Goal: Task Accomplishment & Management: Manage account settings

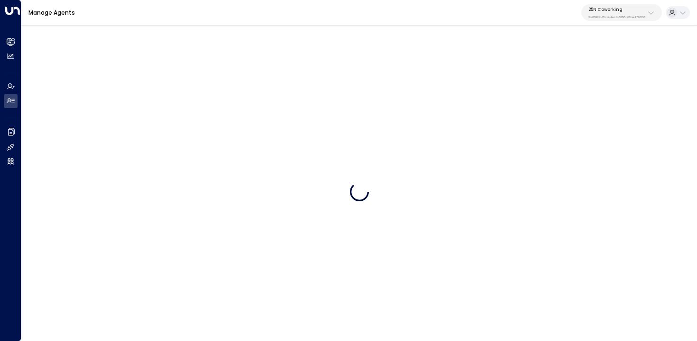
click at [623, 12] on div "25N Coworking 3b9800f4-81ca-4ec0-8758-72fbe4763f36" at bounding box center [616, 13] width 57 height 12
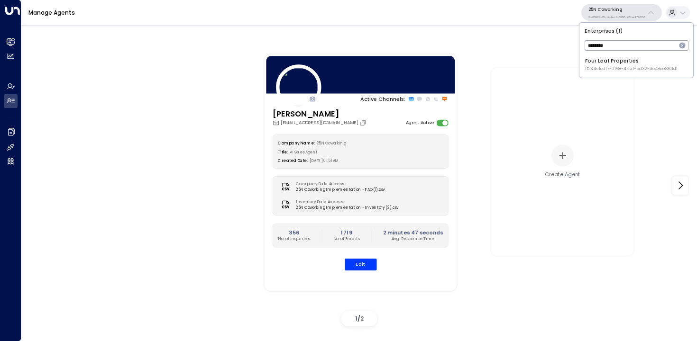
type input "********"
click at [590, 74] on li "Four Leaf Properties ID: 34e1cd17-0f68-49af-bd32-3c48ce8611d1" at bounding box center [636, 65] width 108 height 20
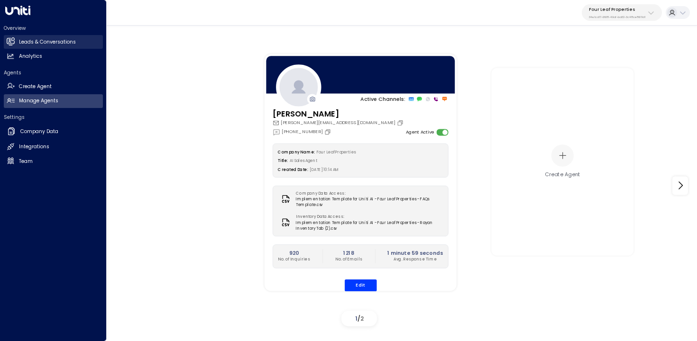
click at [16, 41] on link "Leads & Conversations Leads & Conversations" at bounding box center [53, 42] width 99 height 14
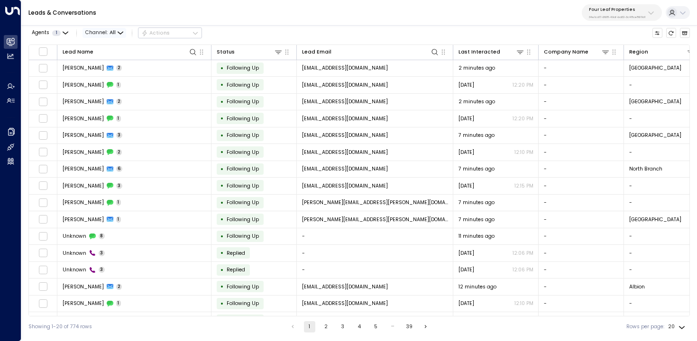
click at [98, 33] on span "Channel: All" at bounding box center [105, 33] width 44 height 10
click at [115, 101] on span "Web Chat" at bounding box center [106, 101] width 27 height 8
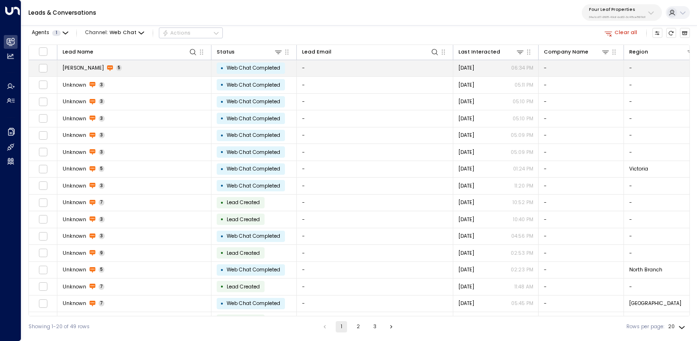
click at [169, 61] on td "Lonnie Gambill 5" at bounding box center [134, 68] width 154 height 17
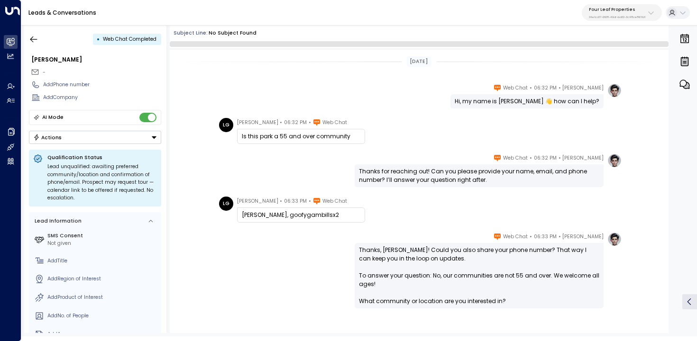
scroll to position [46, 0]
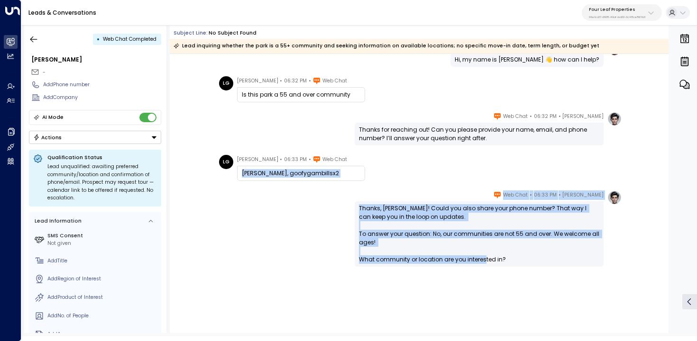
drag, startPoint x: 340, startPoint y: 163, endPoint x: 225, endPoint y: 98, distance: 131.6
click at [226, 101] on div "Yesterday Katie Olson • 06:32 PM • Web Chat Hi, my name is Katie 👋 how can I he…" at bounding box center [419, 173] width 499 height 331
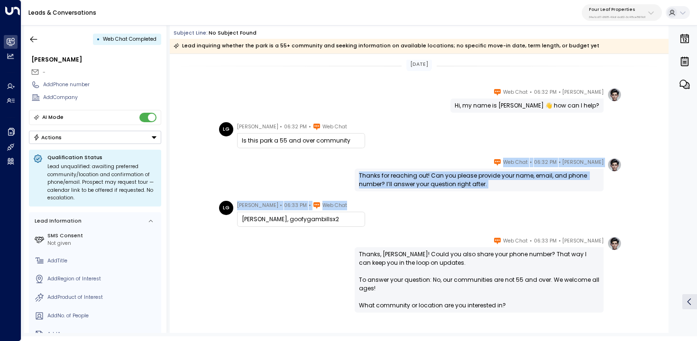
scroll to position [2, 0]
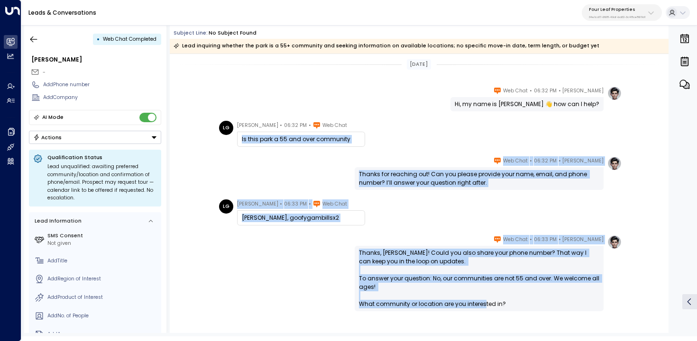
drag, startPoint x: 246, startPoint y: 138, endPoint x: 333, endPoint y: 147, distance: 88.2
click at [333, 147] on div "Yesterday Katie Olson • 06:32 PM • Web Chat Hi, my name is Katie 👋 how can I he…" at bounding box center [419, 217] width 499 height 331
click at [262, 162] on div "Katie Olson • 06:32 PM • Web Chat Thanks for reaching out! Can you please provi…" at bounding box center [418, 173] width 405 height 34
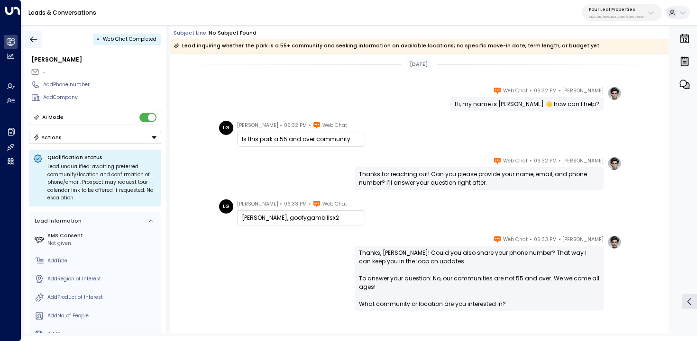
click at [37, 39] on icon "button" at bounding box center [33, 39] width 9 height 9
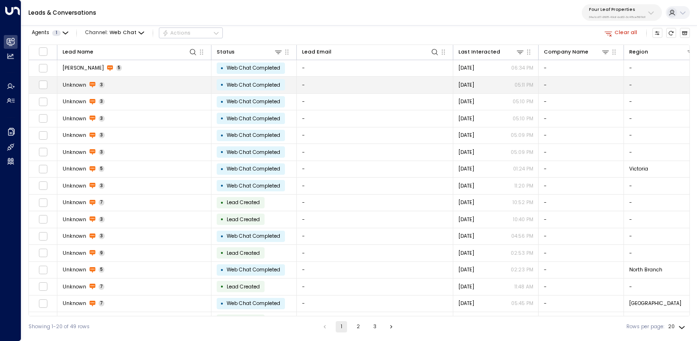
click at [124, 91] on td "Unknown 3" at bounding box center [134, 85] width 154 height 17
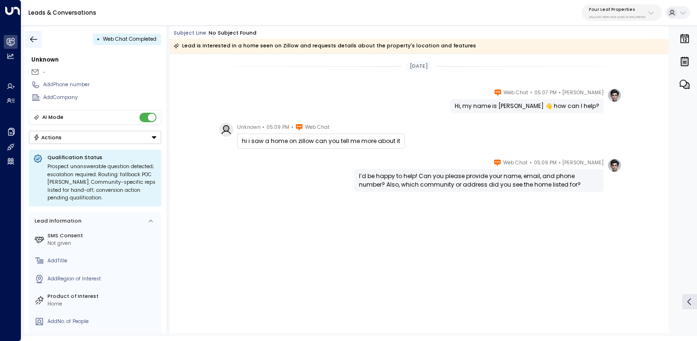
click at [30, 43] on icon "button" at bounding box center [33, 39] width 9 height 9
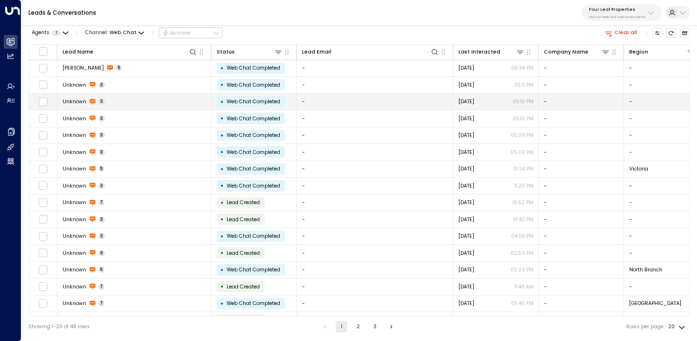
click at [130, 107] on td "Unknown 3" at bounding box center [134, 102] width 154 height 17
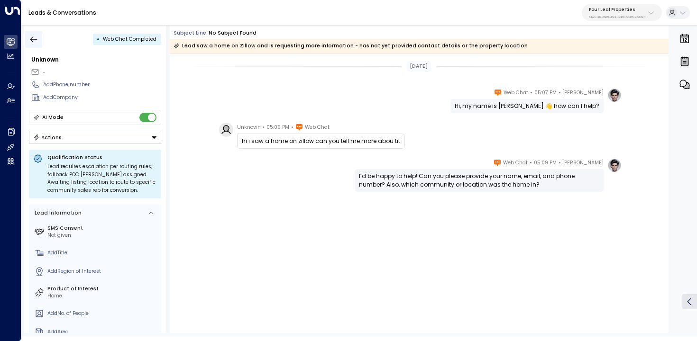
click at [33, 41] on icon "button" at bounding box center [33, 39] width 9 height 9
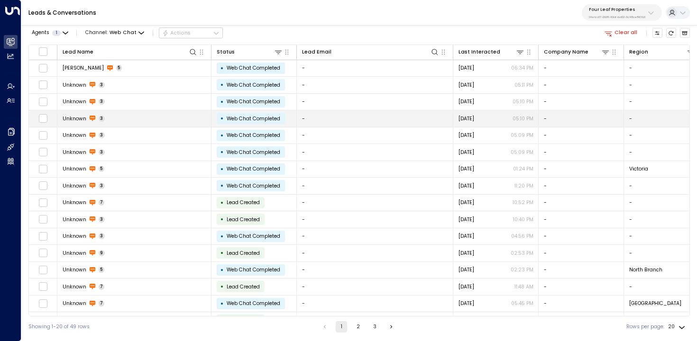
click at [127, 113] on td "Unknown 3" at bounding box center [134, 118] width 154 height 17
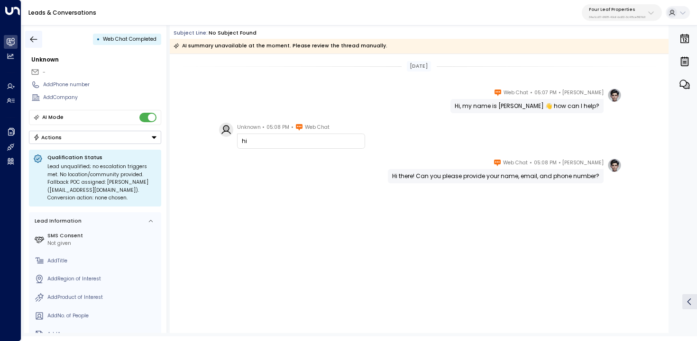
click at [35, 40] on icon "button" at bounding box center [33, 39] width 9 height 9
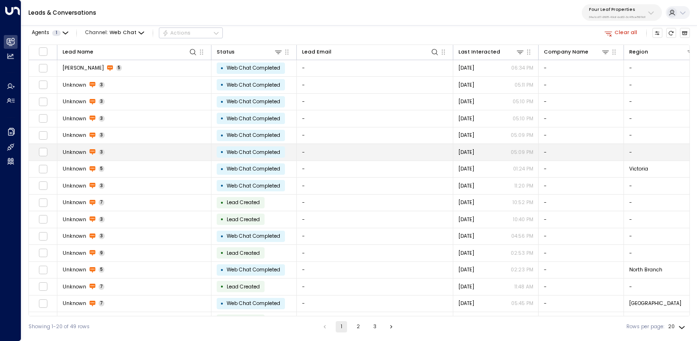
click at [138, 160] on td "Unknown 3" at bounding box center [134, 152] width 154 height 17
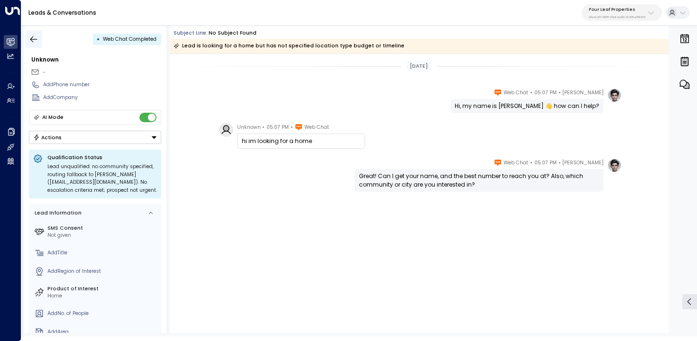
click at [36, 39] on icon "button" at bounding box center [33, 39] width 7 height 6
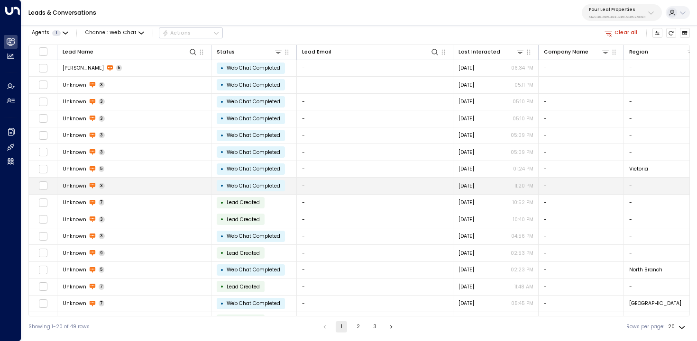
click at [180, 191] on td "Unknown 3" at bounding box center [134, 186] width 154 height 17
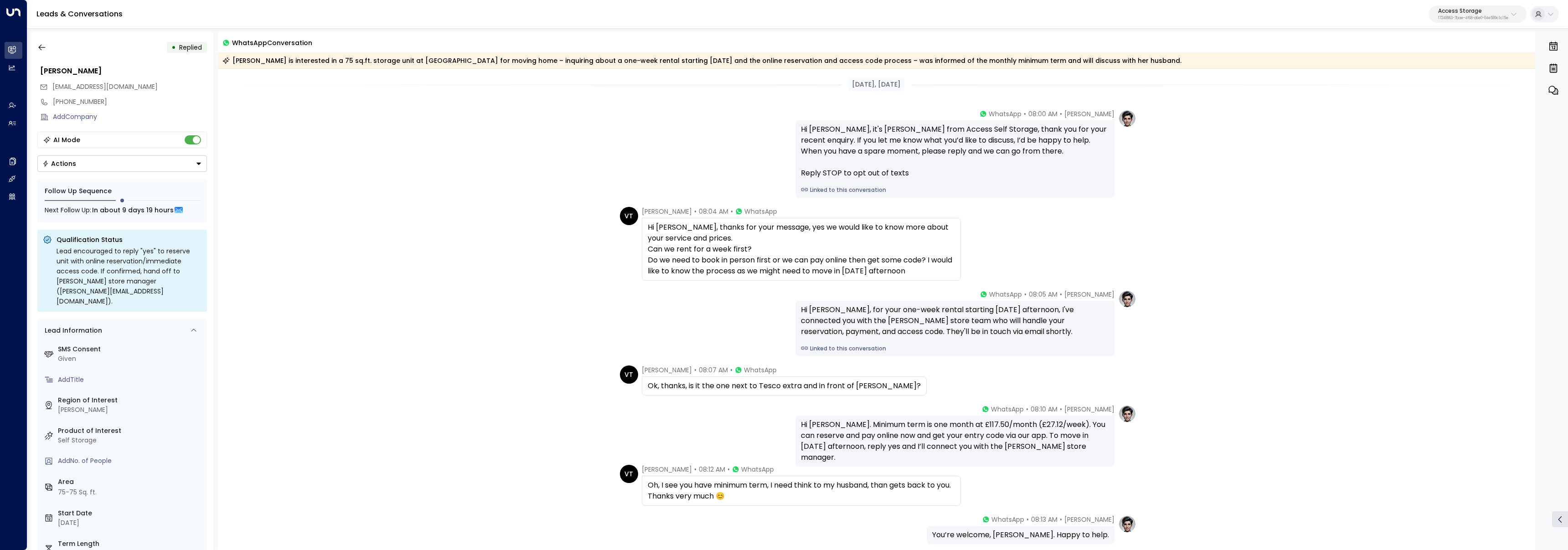
scroll to position [82, 0]
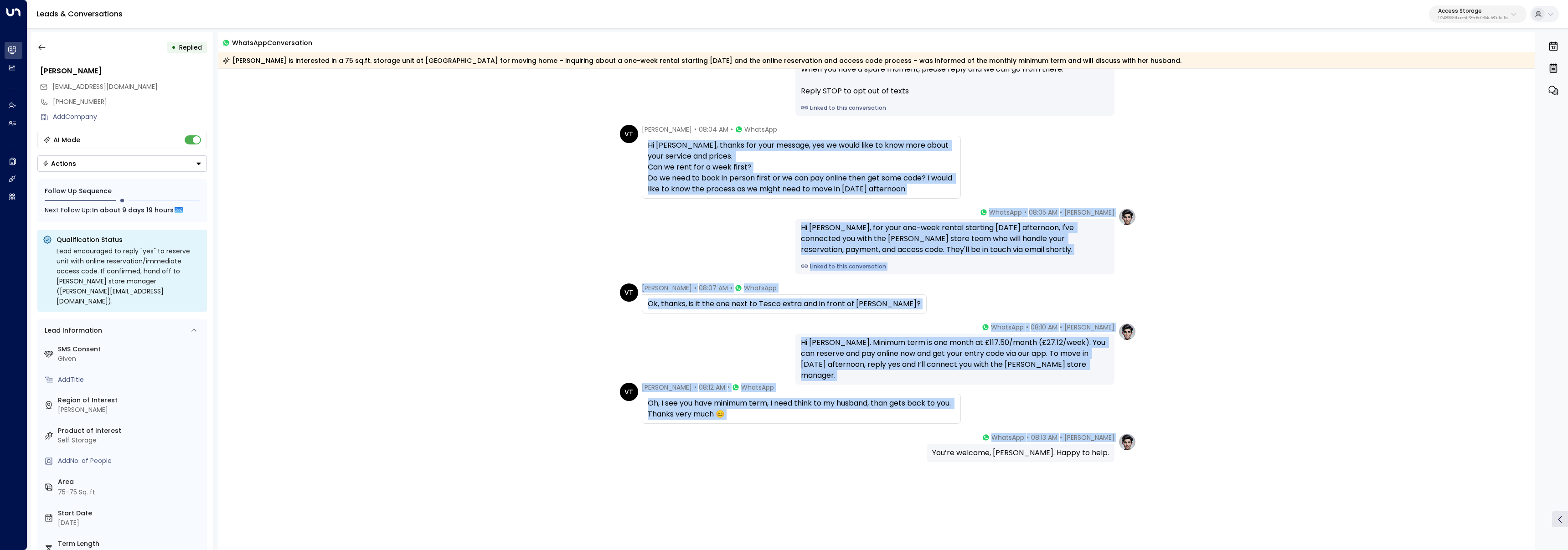
drag, startPoint x: 645, startPoint y: 148, endPoint x: 904, endPoint y: 446, distance: 394.8
click at [904, 446] on div "Sep 25, 5 days ago Laura Chambers • 08:00 AM • WhatsApp Hi Vera, it's Laura Cha…" at bounding box center [877, 269] width 1318 height 566
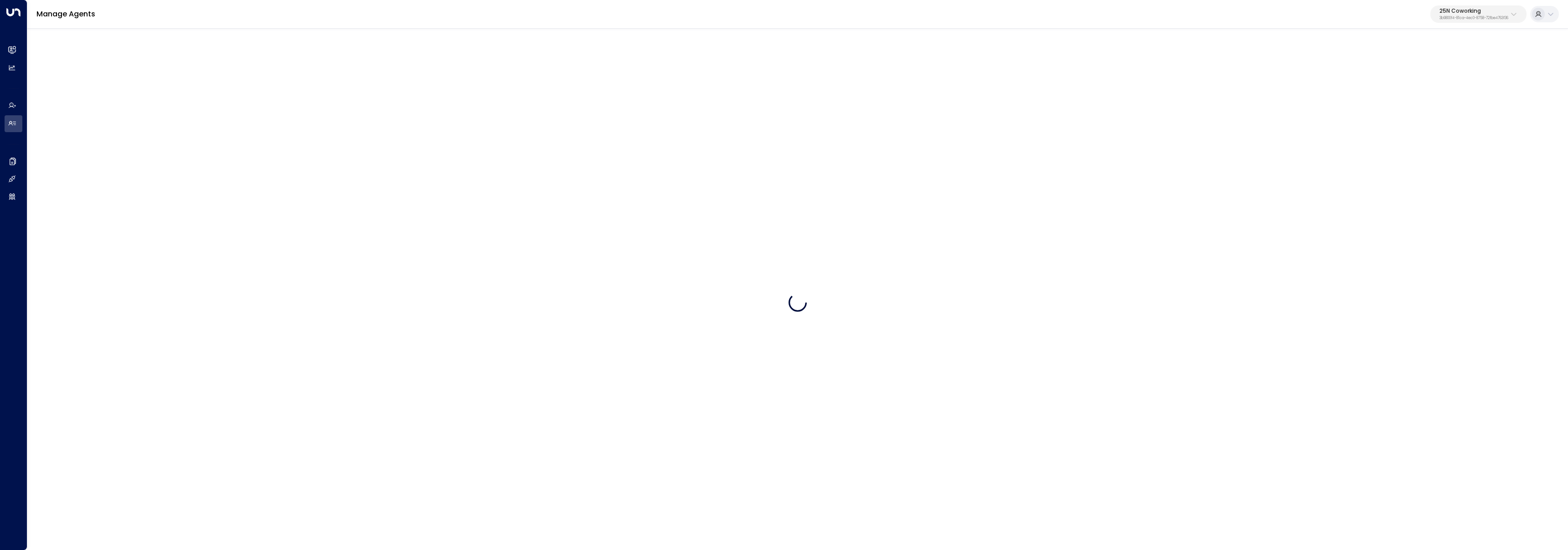
click at [1454, 10] on p "25N Coworking" at bounding box center [1474, 12] width 69 height 6
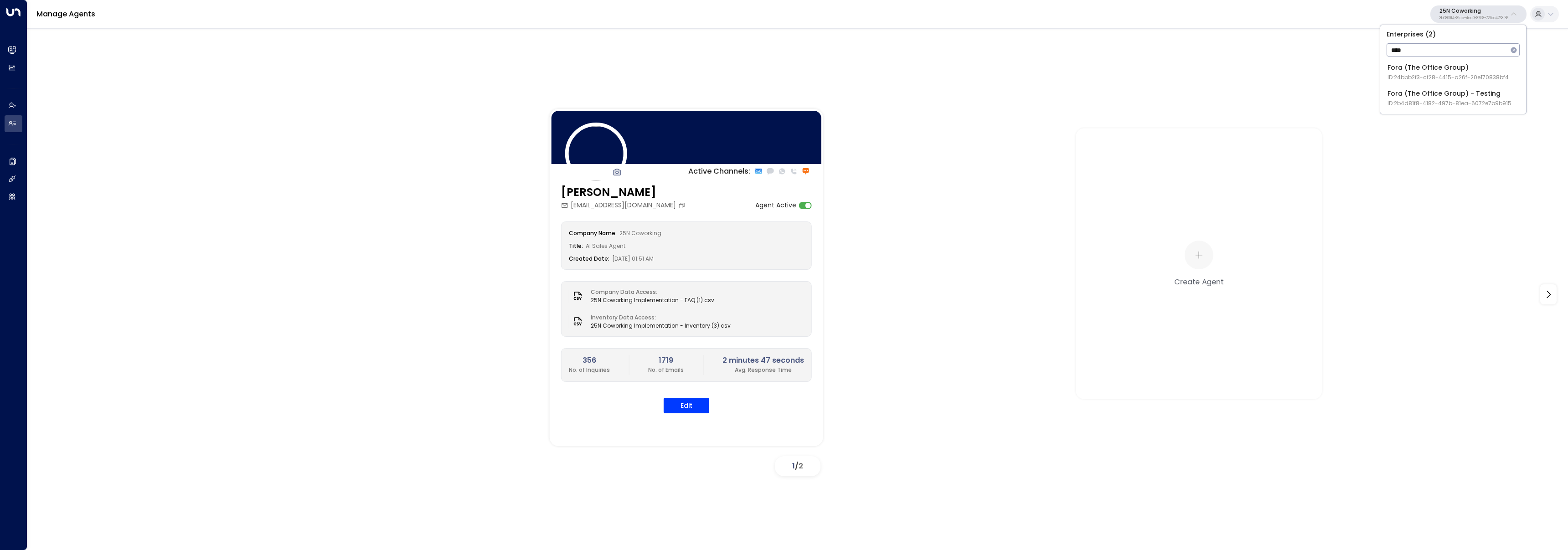
type input "****"
click at [1431, 98] on div "Fora (The Office Group) - Testing ID: 2b4d81f8-4182-497b-81ea-6072e7b9b915" at bounding box center [1449, 97] width 124 height 18
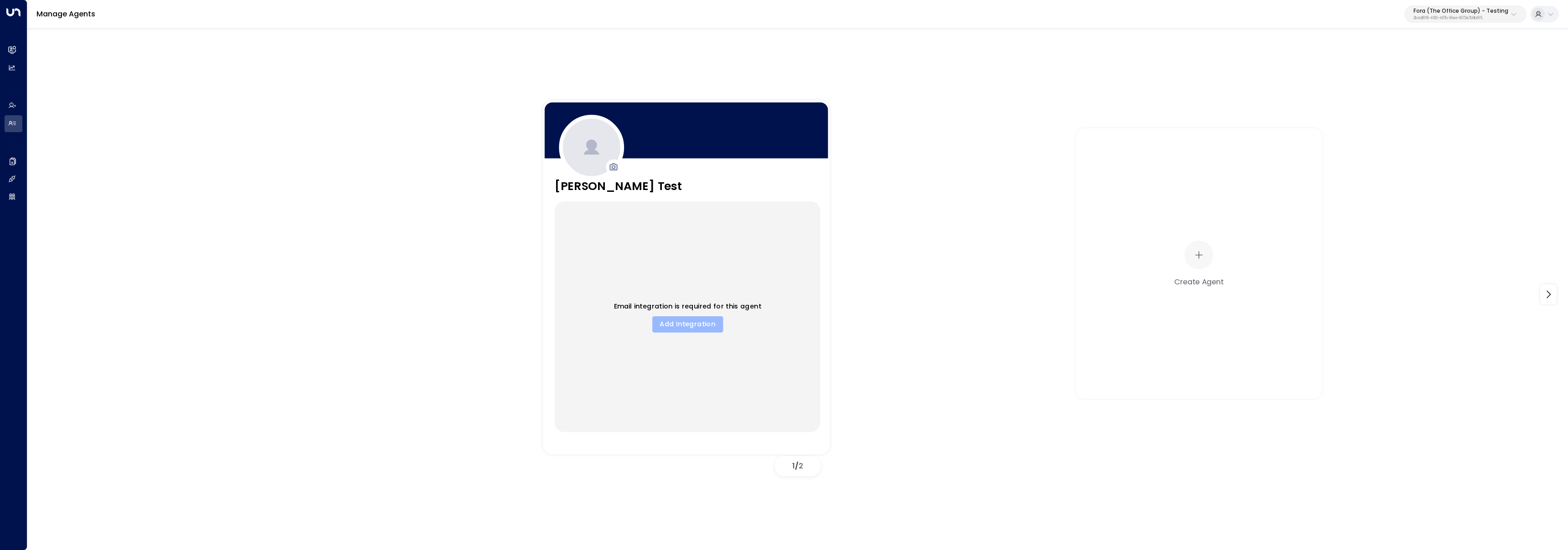
click at [687, 330] on button "Add Integration" at bounding box center [687, 324] width 70 height 16
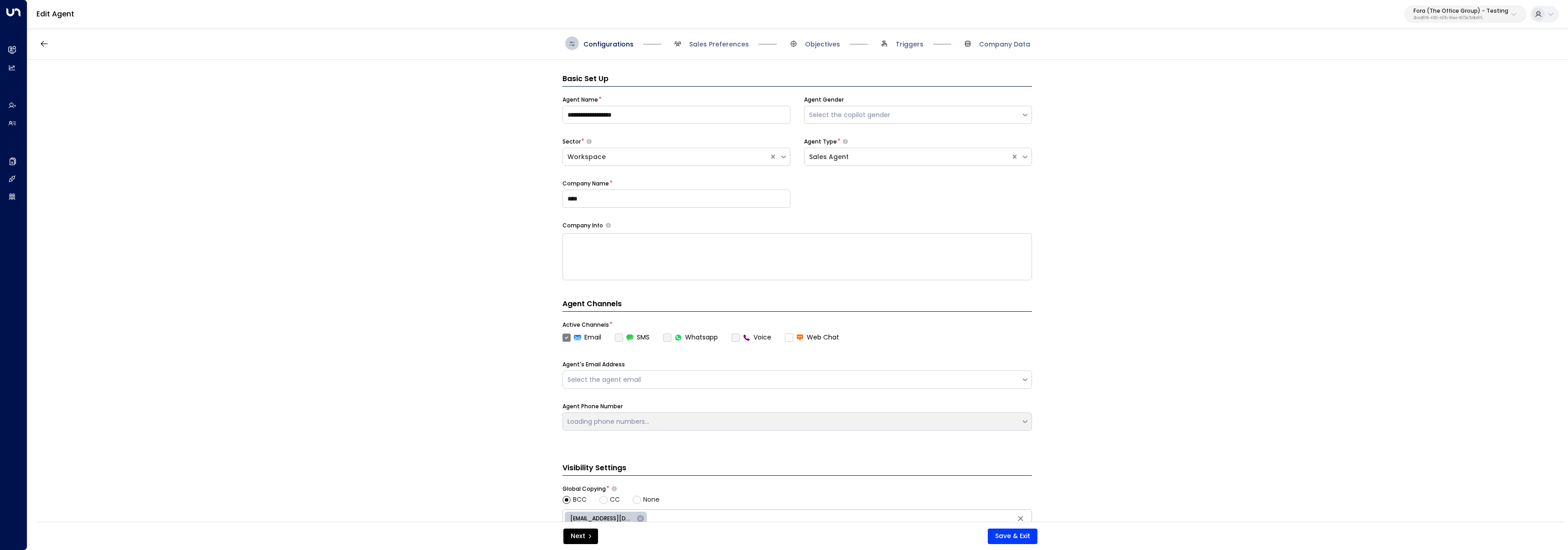
scroll to position [13, 0]
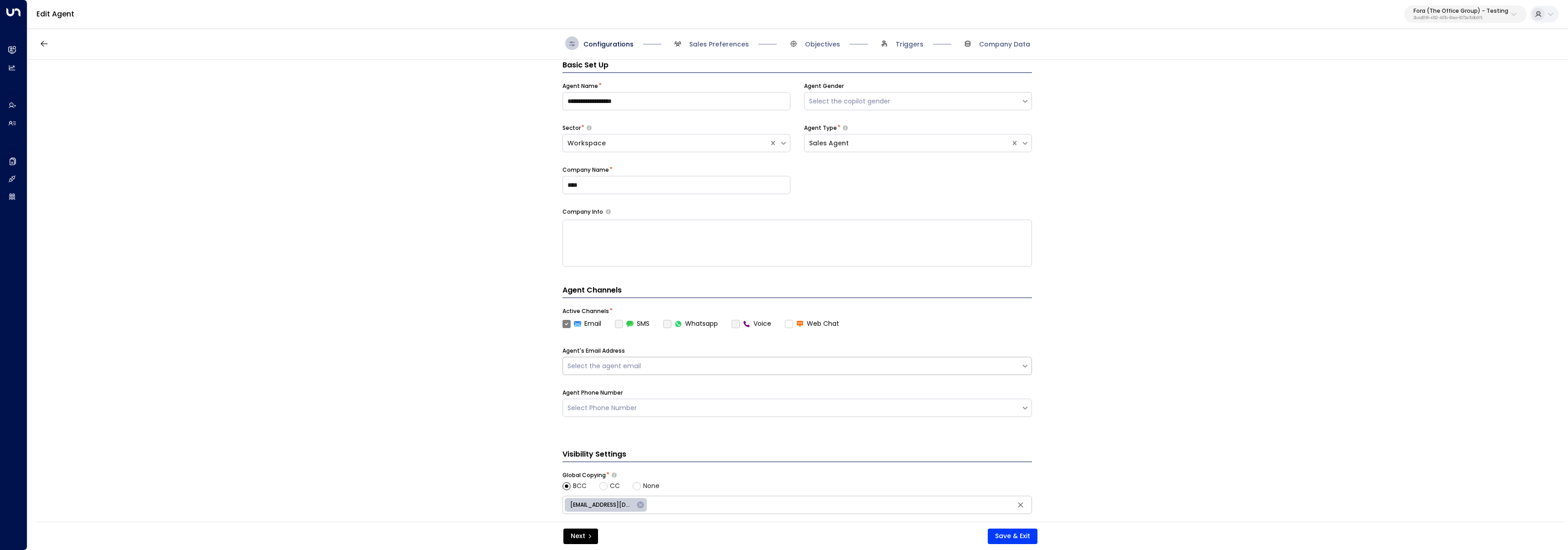
click at [610, 371] on div "Select the agent email" at bounding box center [792, 366] width 459 height 12
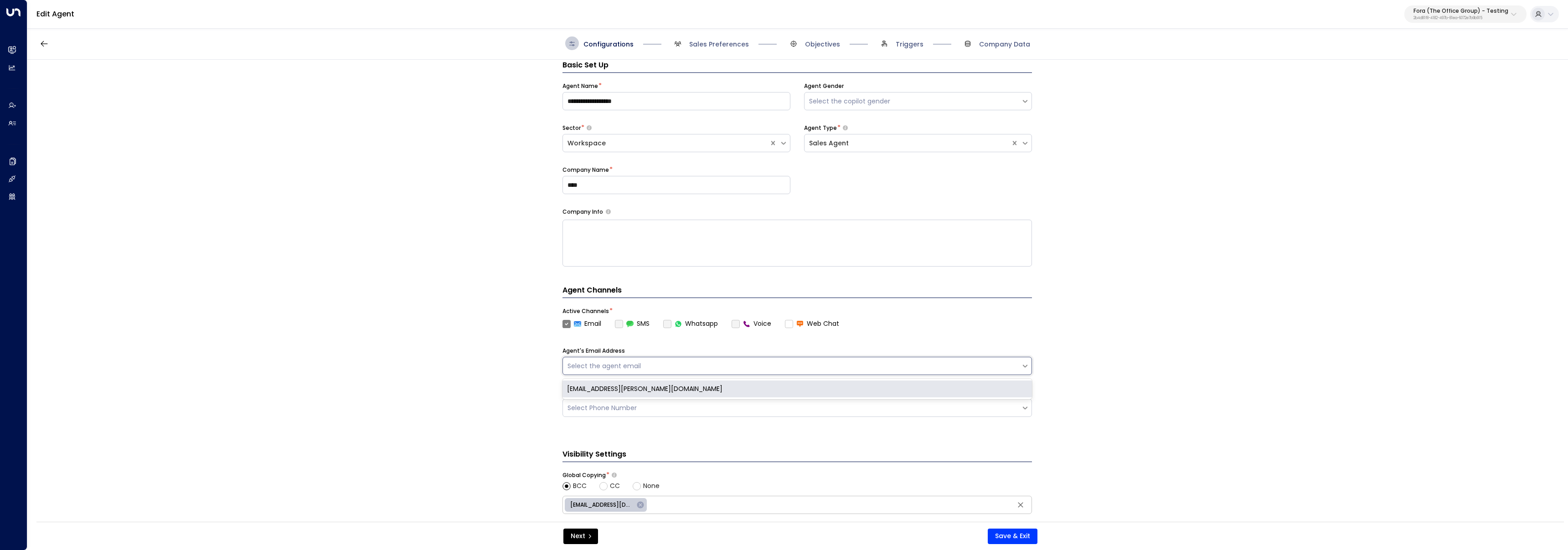
click at [612, 388] on div "eva.fitzgerald.test@theofficegroup.com" at bounding box center [797, 389] width 469 height 17
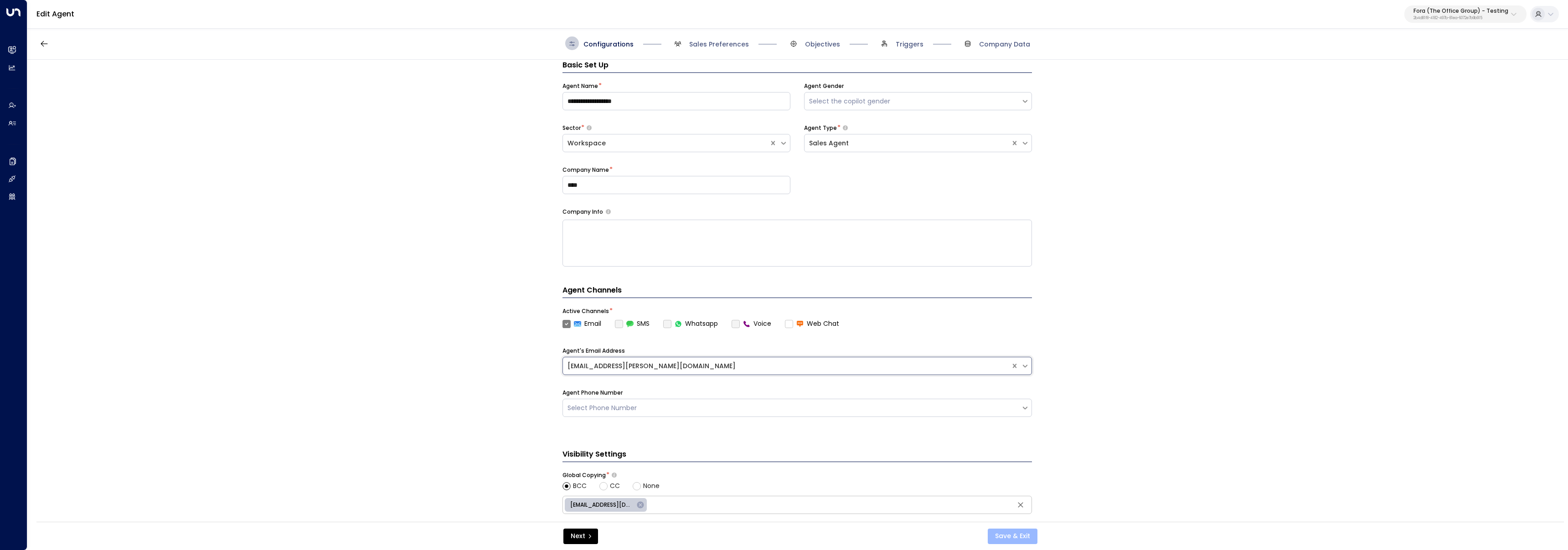
click at [1024, 540] on button "Save & Exit" at bounding box center [1013, 537] width 50 height 15
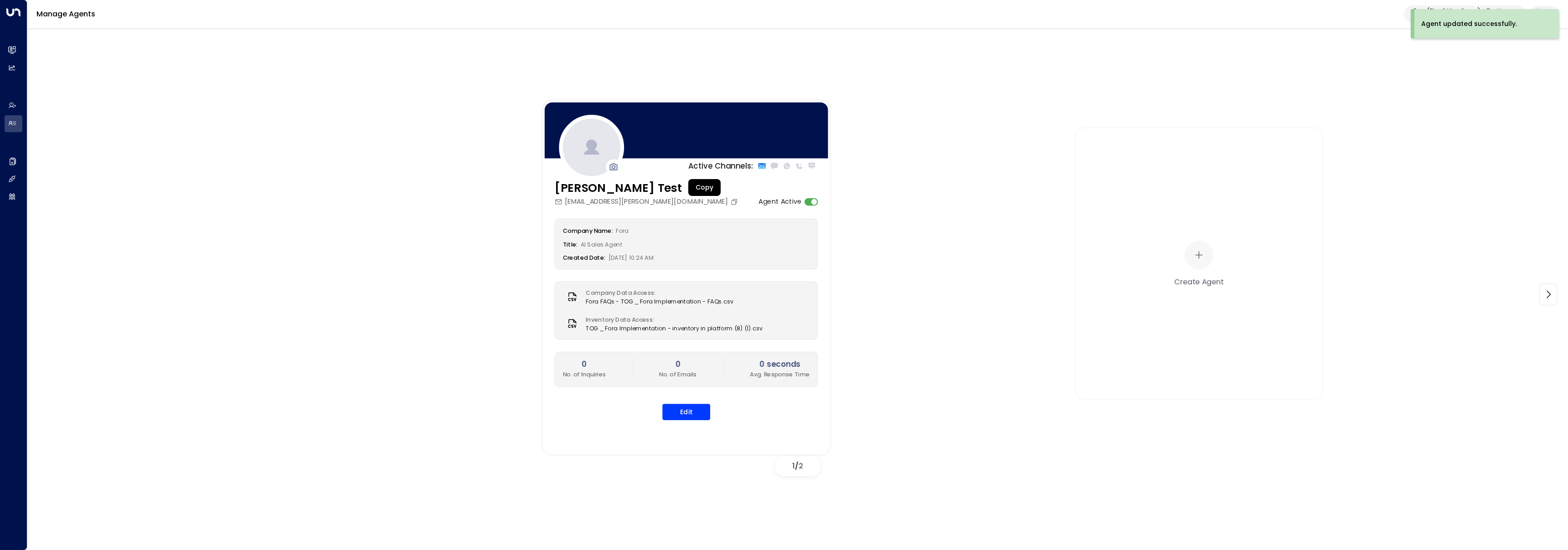
click at [731, 204] on icon "Copy" at bounding box center [734, 202] width 8 height 8
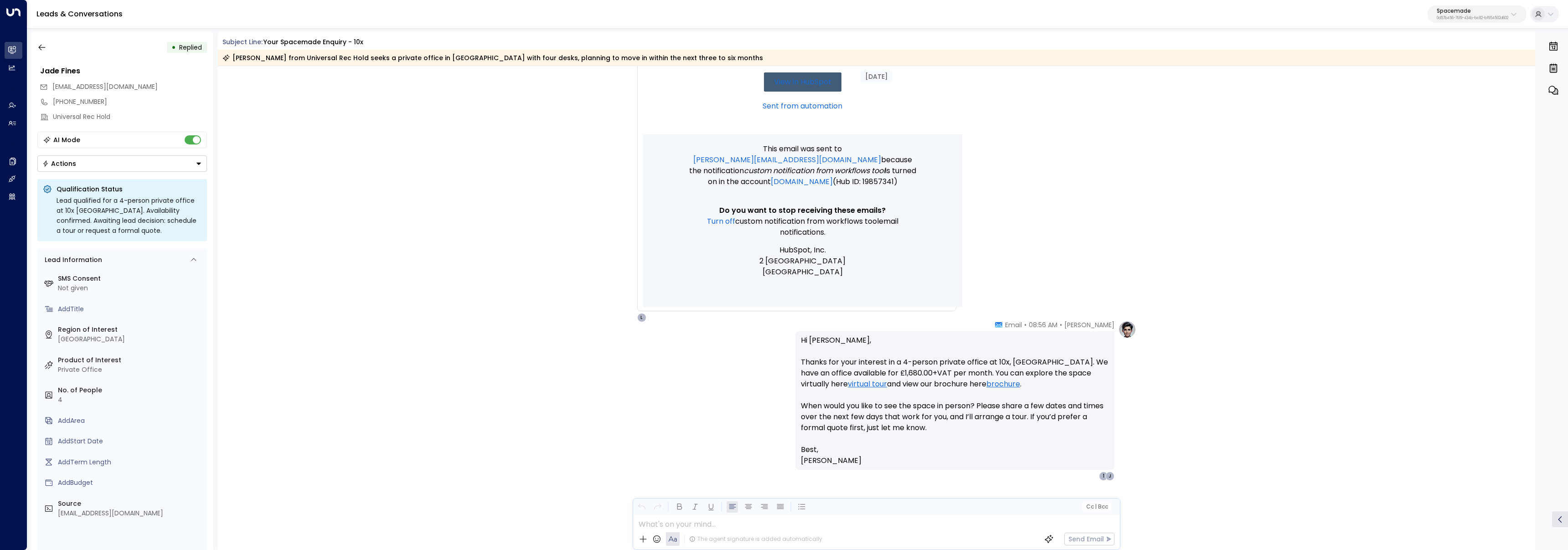
scroll to position [367, 0]
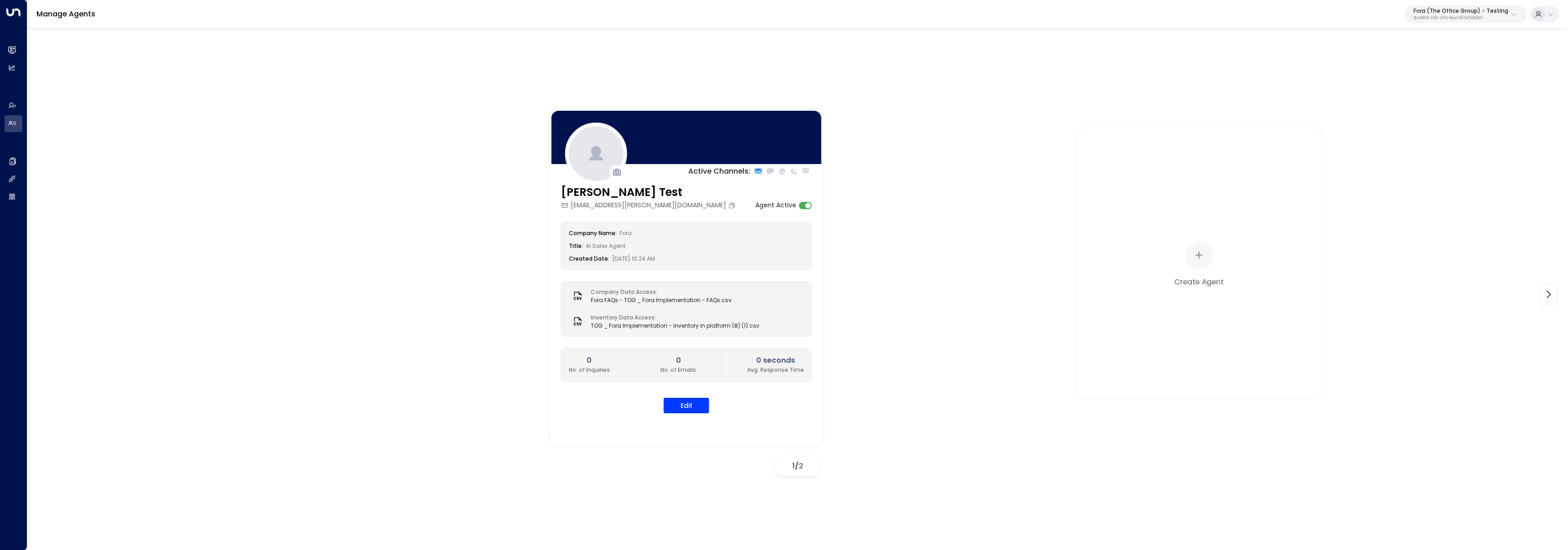
click at [1480, 12] on p "Fora (The Office Group) - Testing" at bounding box center [1460, 12] width 95 height 6
type input "*******"
click at [1443, 66] on div "Workbox ID: 5907e685-ac3d-4b15-8777-6be708435e94" at bounding box center [1481, 71] width 131 height 18
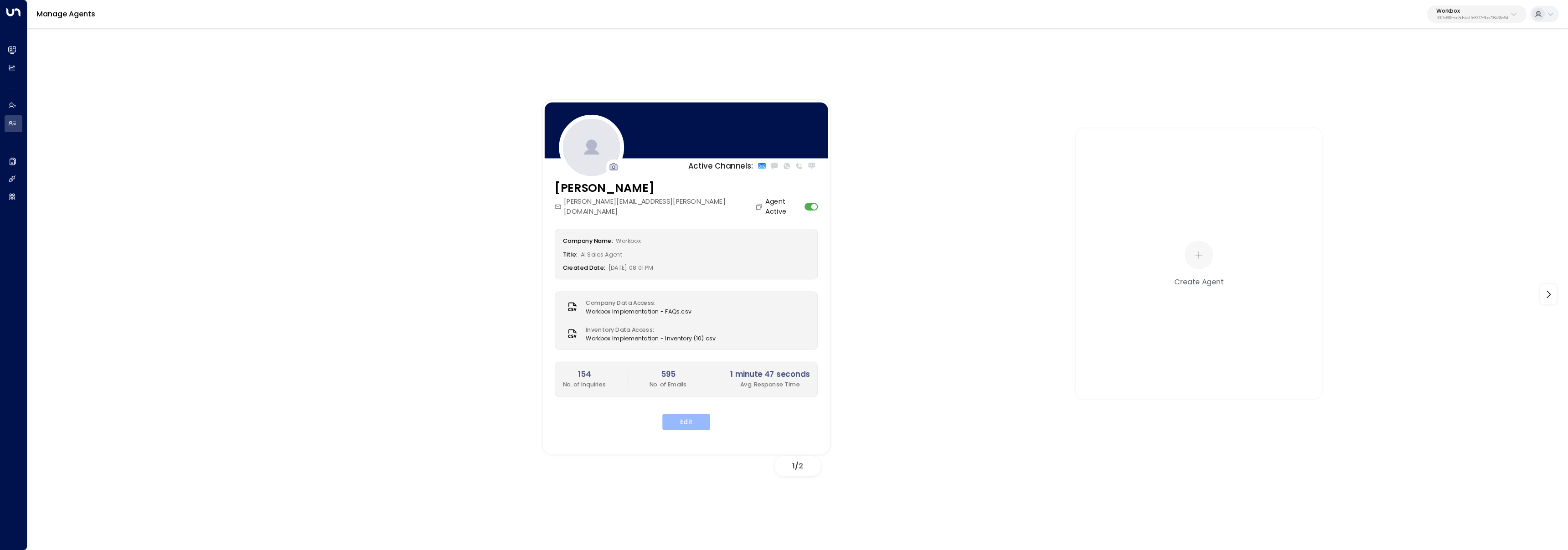
click at [682, 414] on button "Edit" at bounding box center [686, 422] width 48 height 16
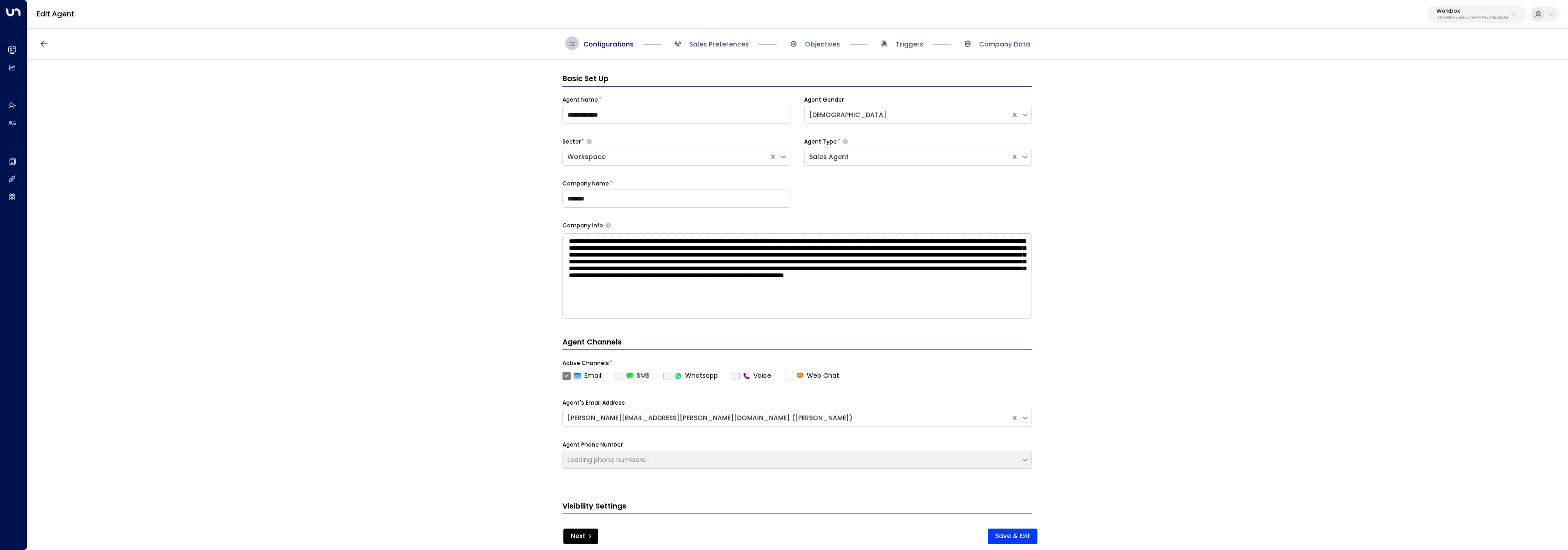
scroll to position [13, 0]
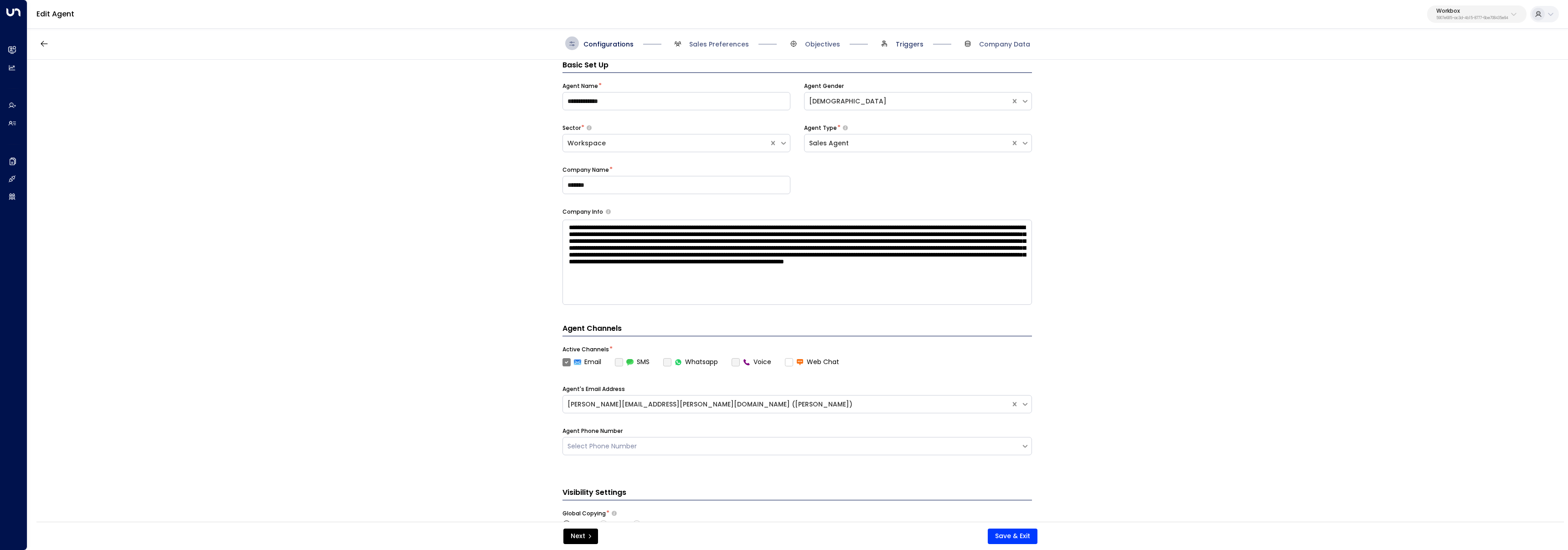
click at [908, 41] on span "Triggers" at bounding box center [909, 43] width 28 height 9
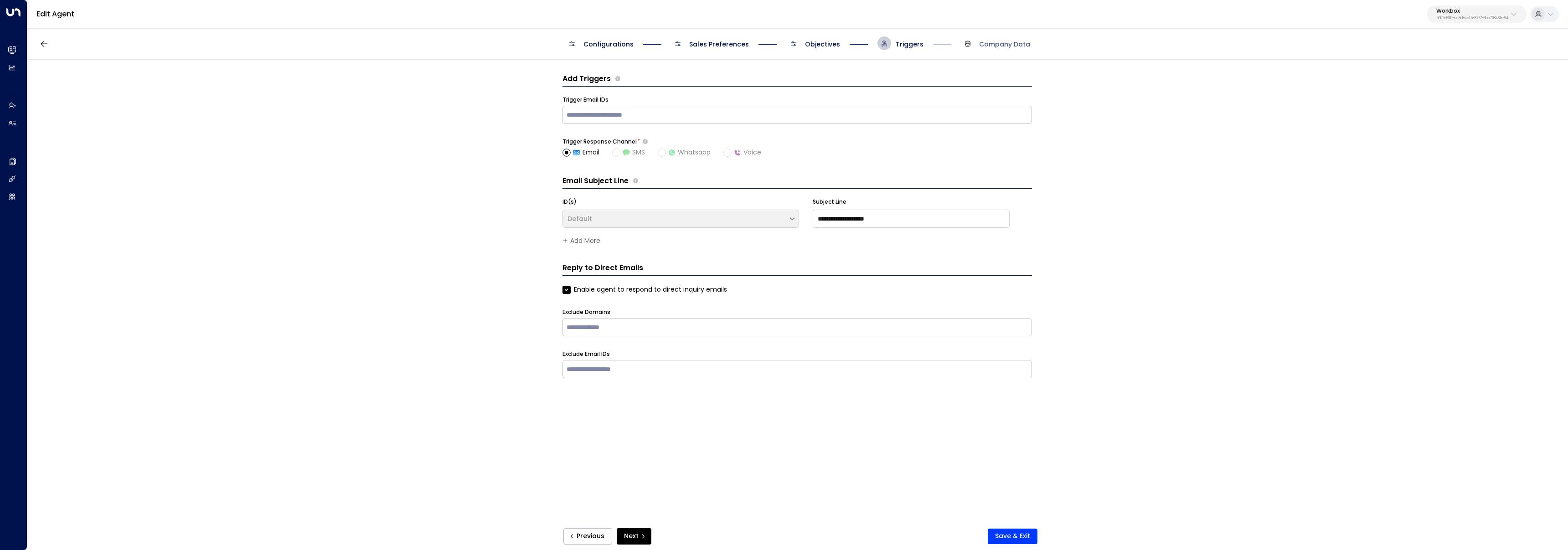
scroll to position [0, 0]
click at [827, 43] on span "Objectives" at bounding box center [822, 43] width 36 height 9
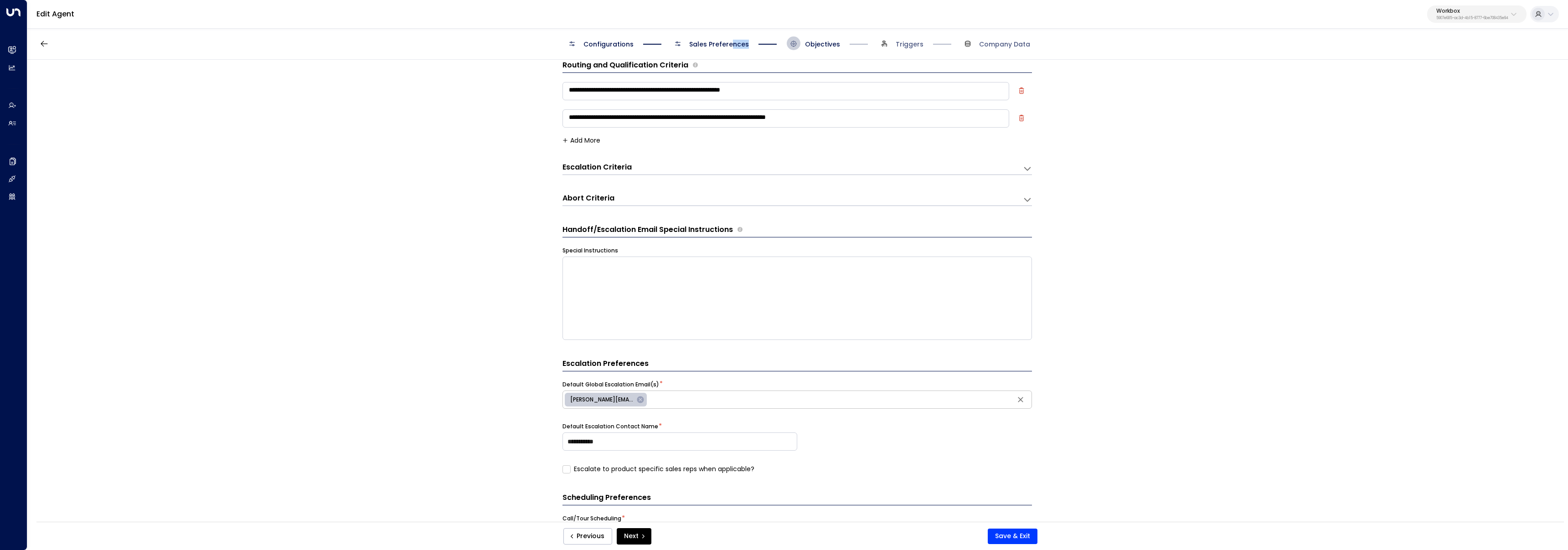
click at [732, 48] on span "Sales Preferences" at bounding box center [709, 43] width 78 height 13
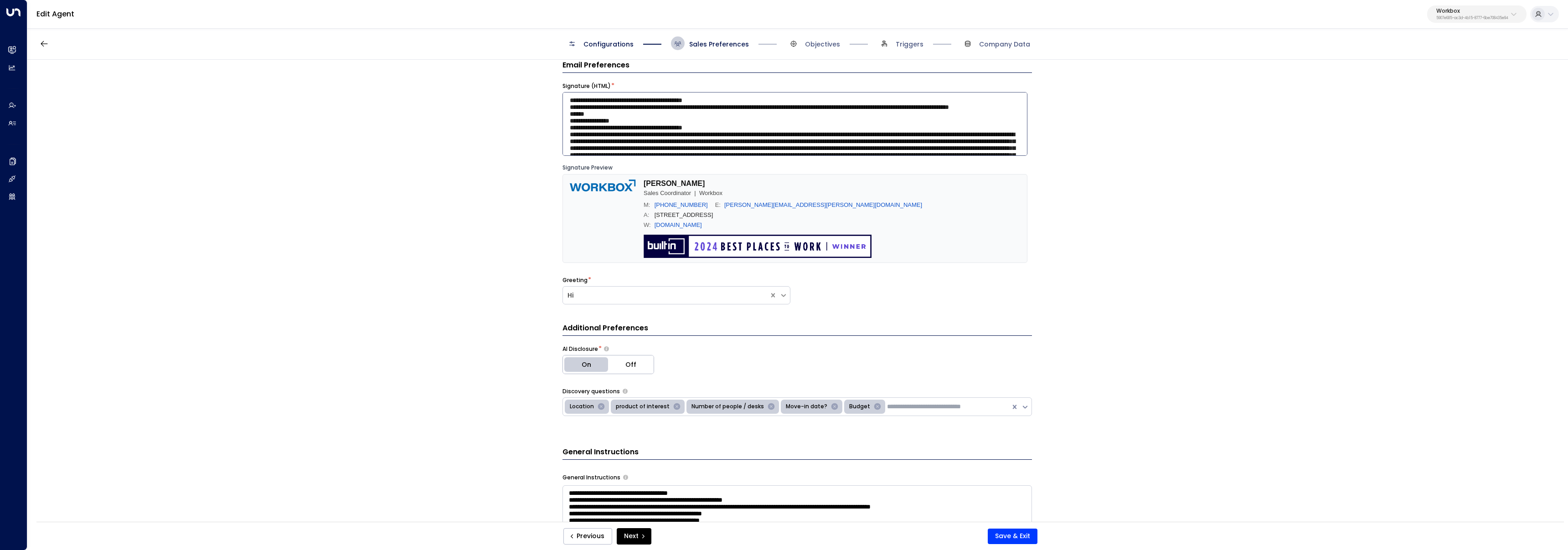
click at [724, 109] on textarea at bounding box center [795, 124] width 465 height 63
click at [618, 187] on img at bounding box center [604, 185] width 68 height 12
click at [686, 123] on textarea at bounding box center [795, 124] width 465 height 63
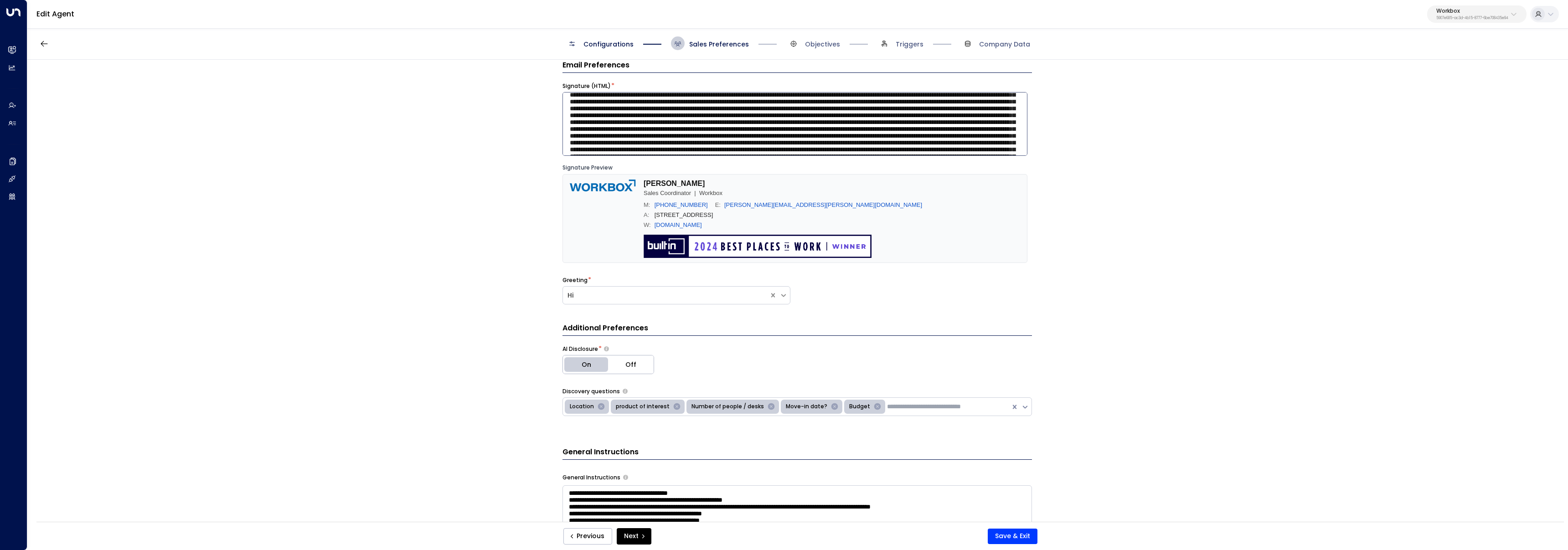
scroll to position [38, 0]
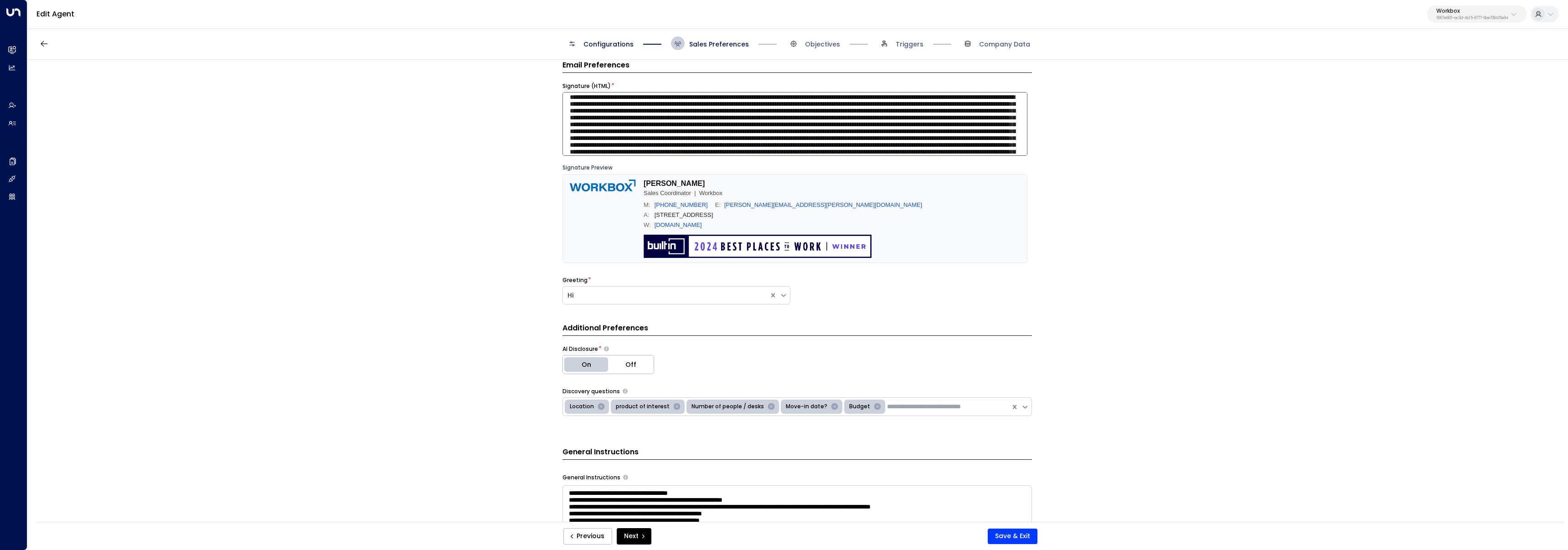
drag, startPoint x: 862, startPoint y: 124, endPoint x: 585, endPoint y: 133, distance: 277.1
click at [585, 133] on textarea at bounding box center [795, 124] width 465 height 63
click at [937, 125] on textarea at bounding box center [795, 124] width 465 height 63
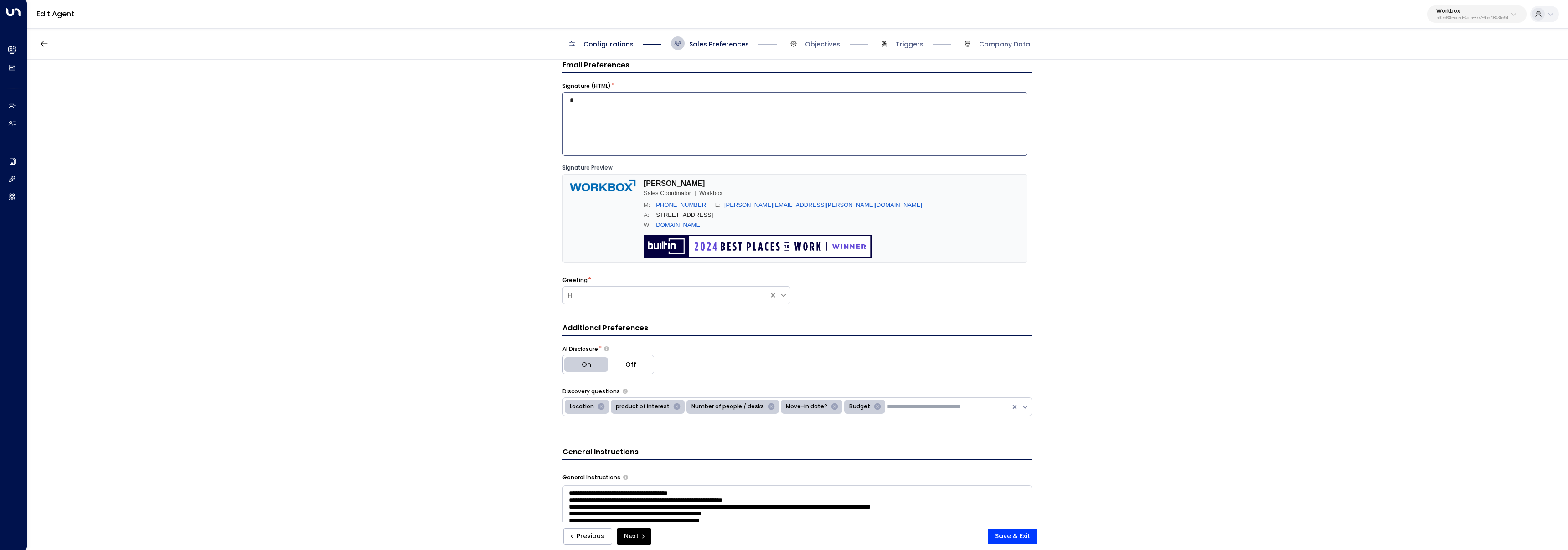
scroll to position [0, 0]
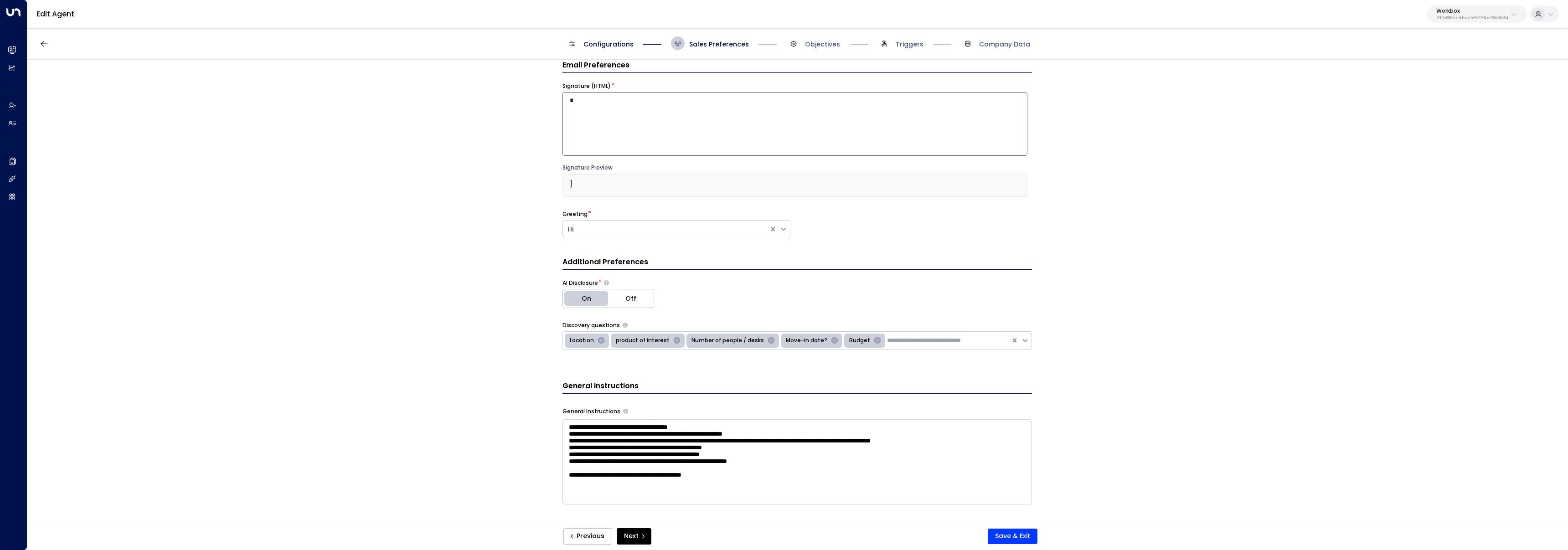
type textarea "*"
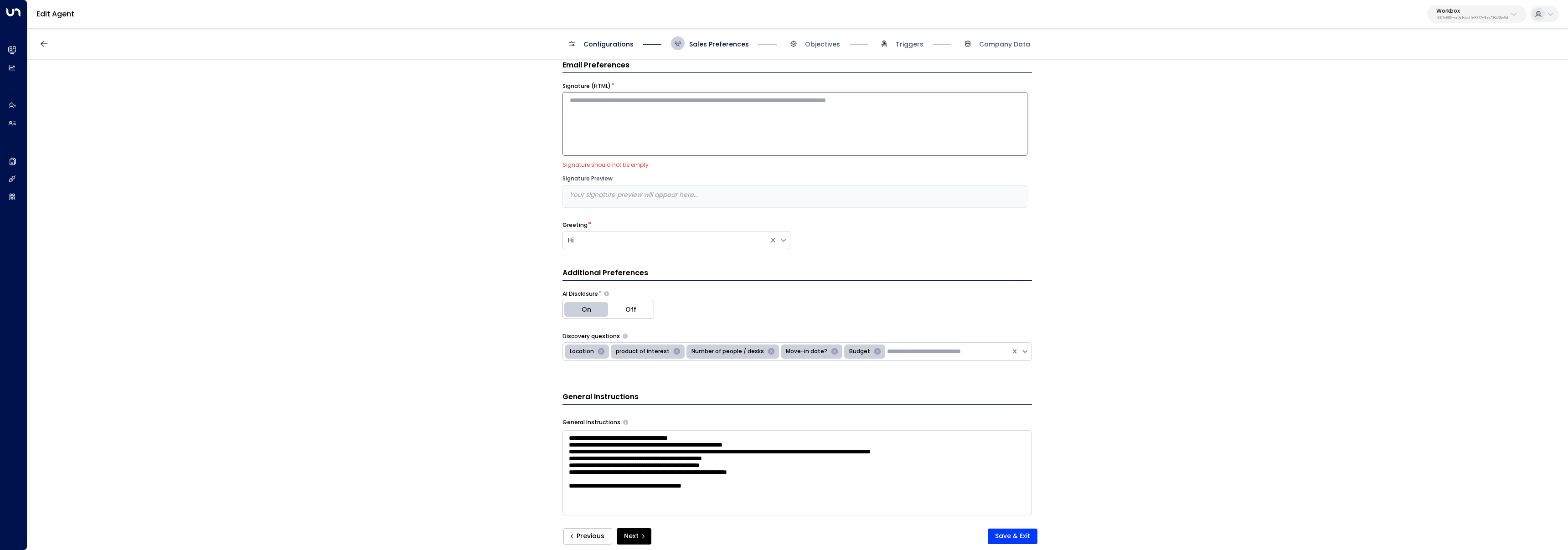
paste textarea "**********"
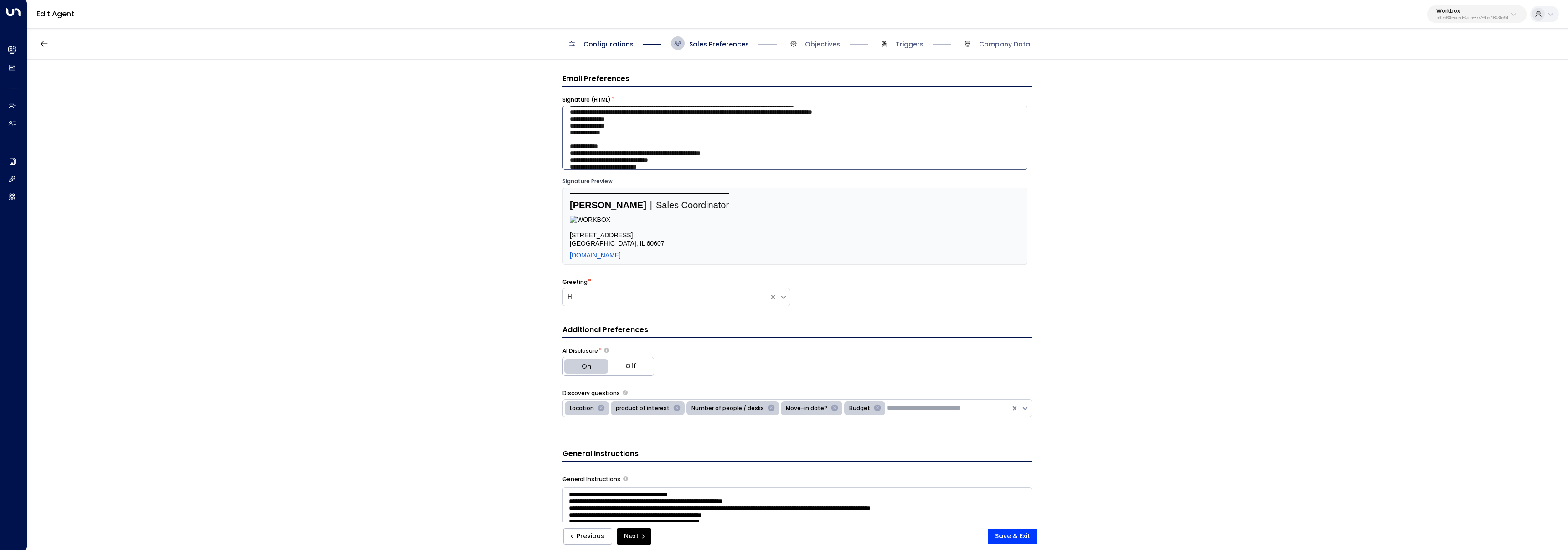
scroll to position [147, 0]
click at [651, 155] on textarea at bounding box center [795, 138] width 465 height 63
drag, startPoint x: 675, startPoint y: 152, endPoint x: 623, endPoint y: 149, distance: 52.1
click at [623, 149] on textarea at bounding box center [795, 138] width 465 height 63
paste textarea "**********"
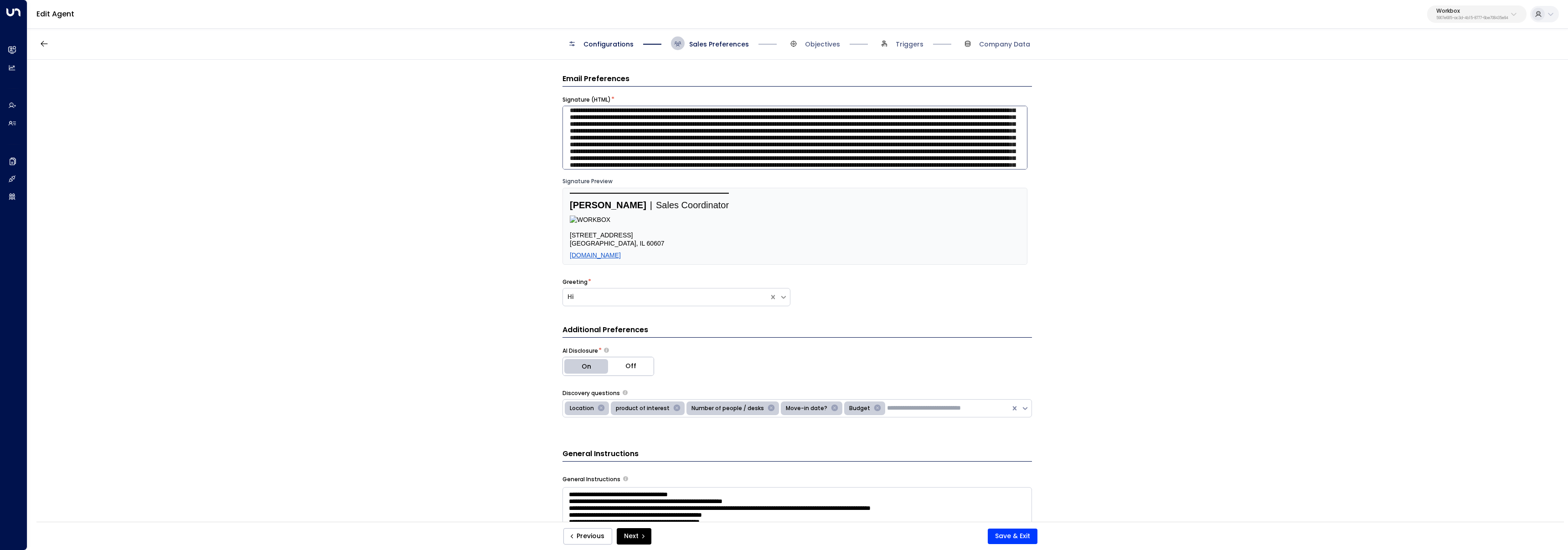
scroll to position [698, 0]
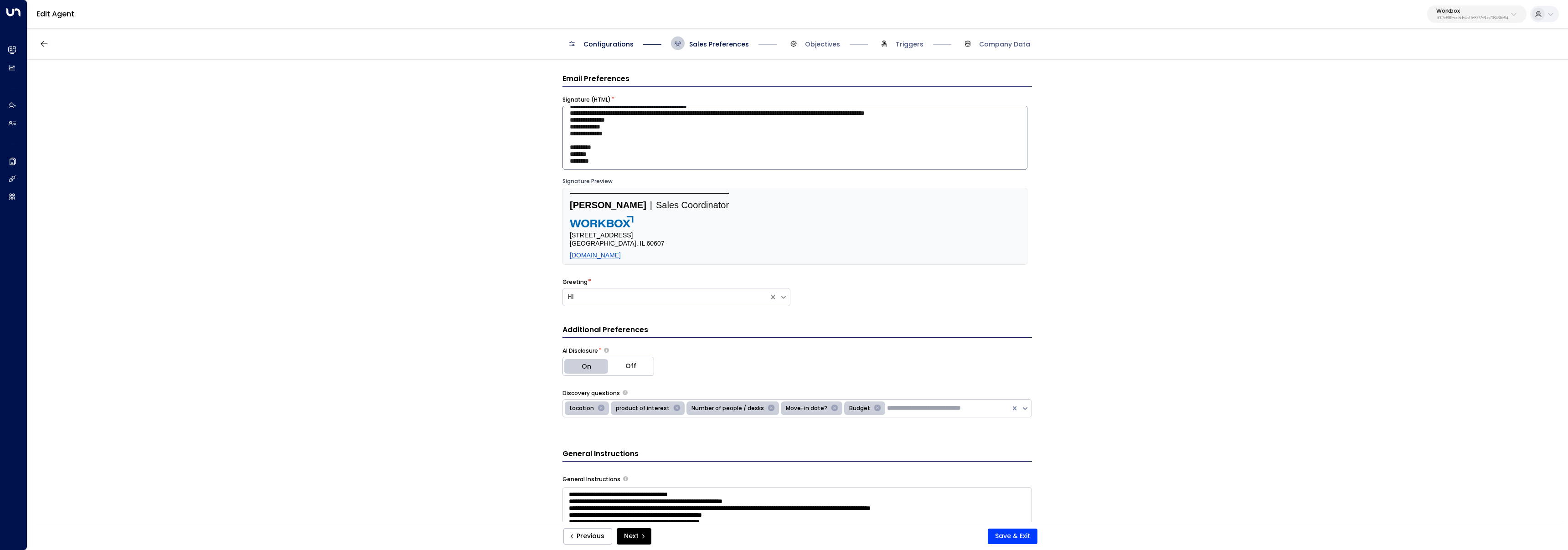
type textarea "**********"
click at [475, 231] on div "**********" at bounding box center [797, 293] width 1540 height 468
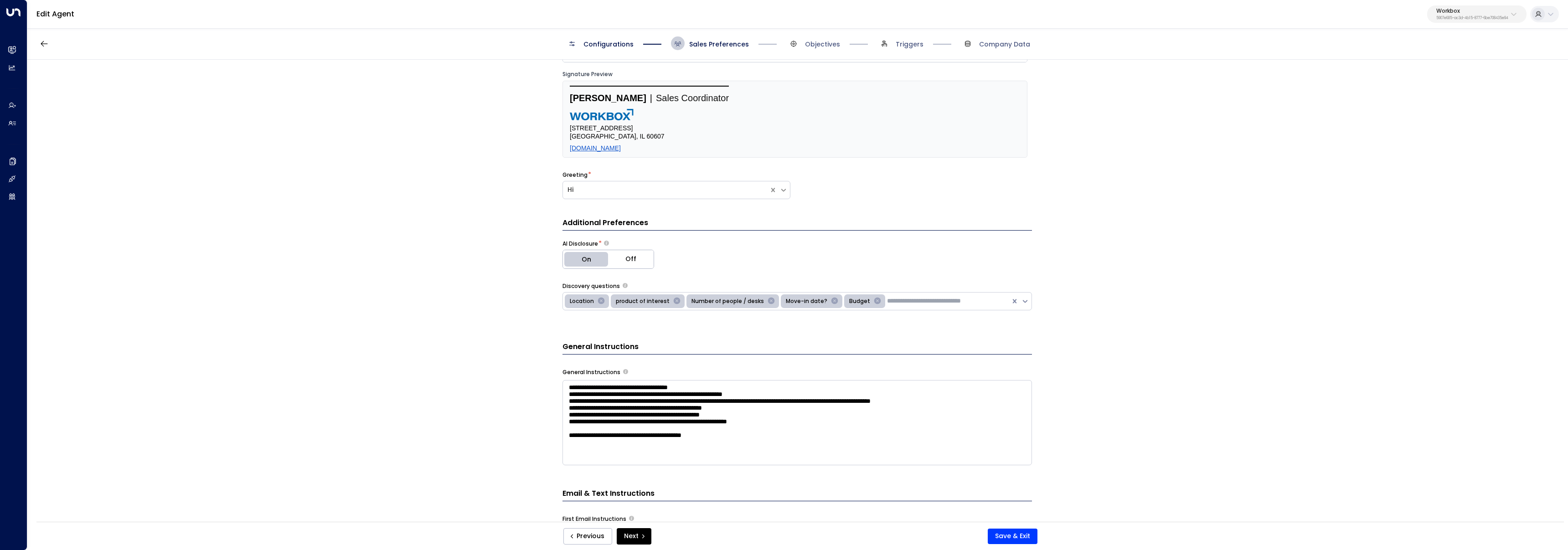
scroll to position [0, 0]
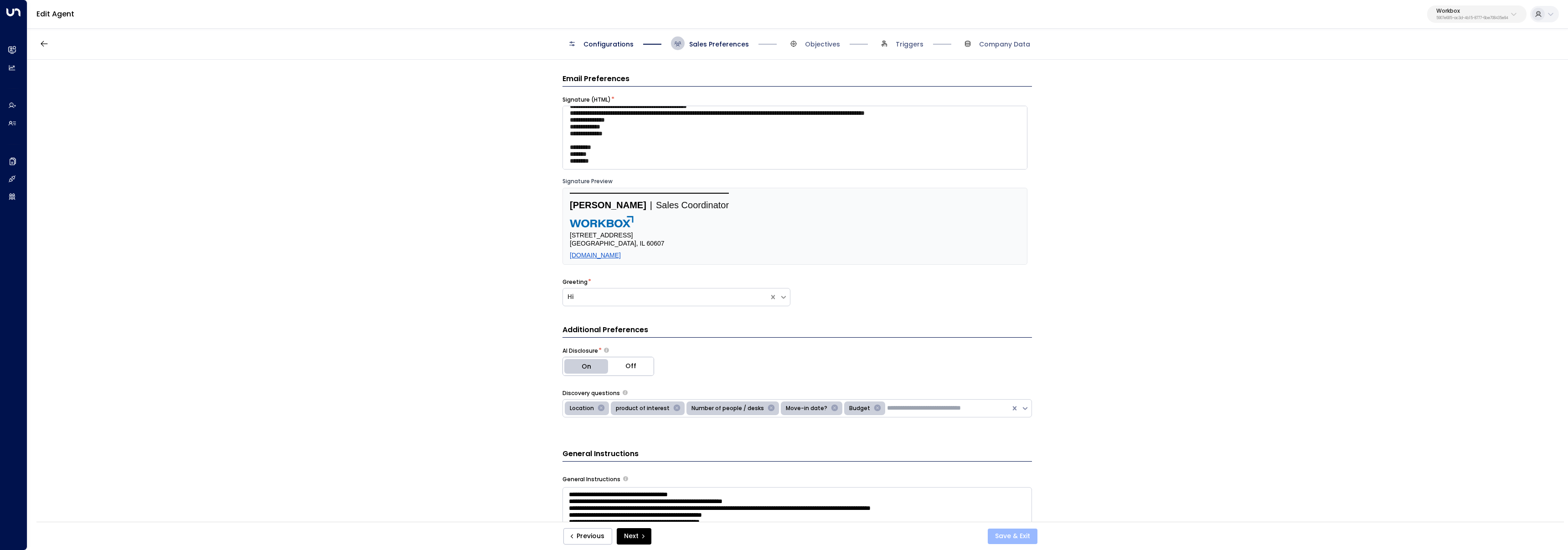
click at [1026, 533] on button "Save & Exit" at bounding box center [1013, 537] width 50 height 15
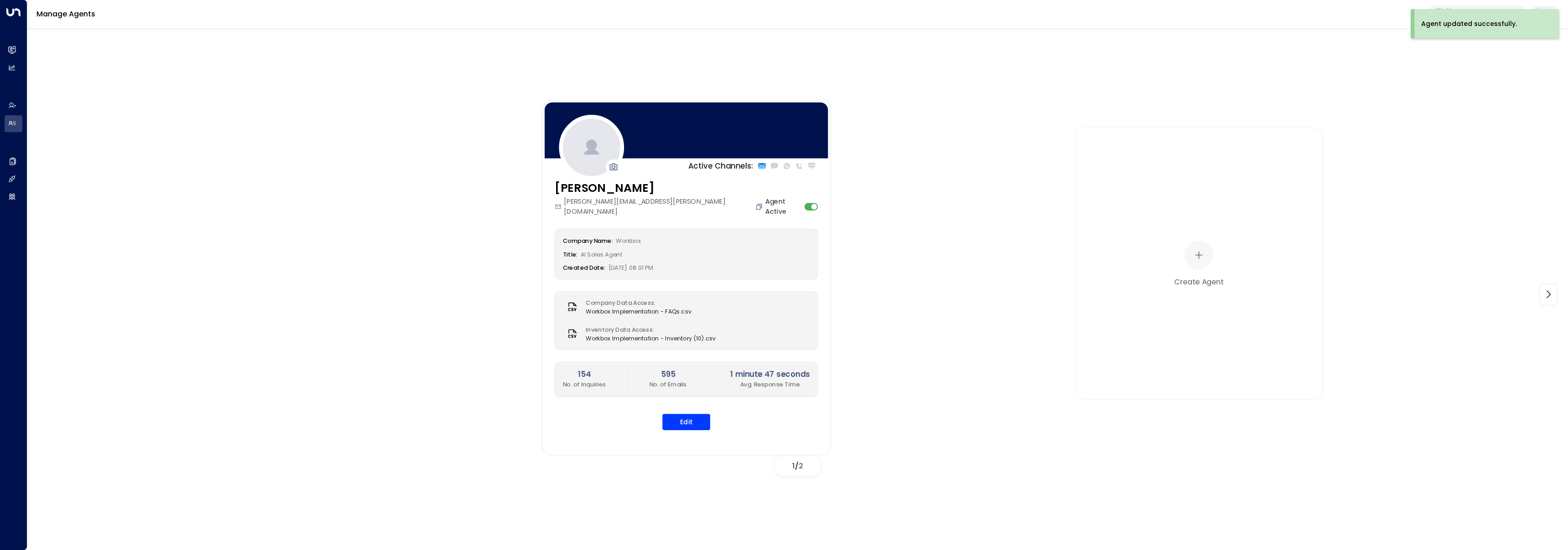
click at [756, 203] on icon "Copy" at bounding box center [759, 207] width 8 height 8
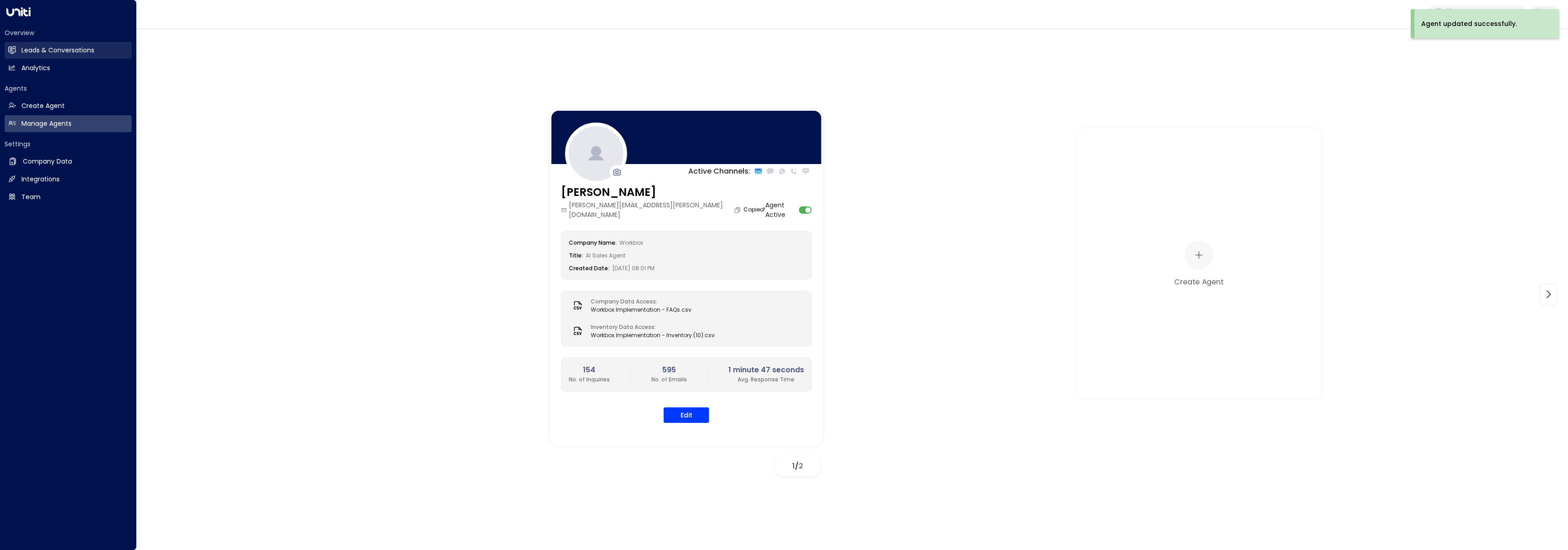
click at [28, 50] on h2 "Leads & Conversations" at bounding box center [58, 50] width 73 height 10
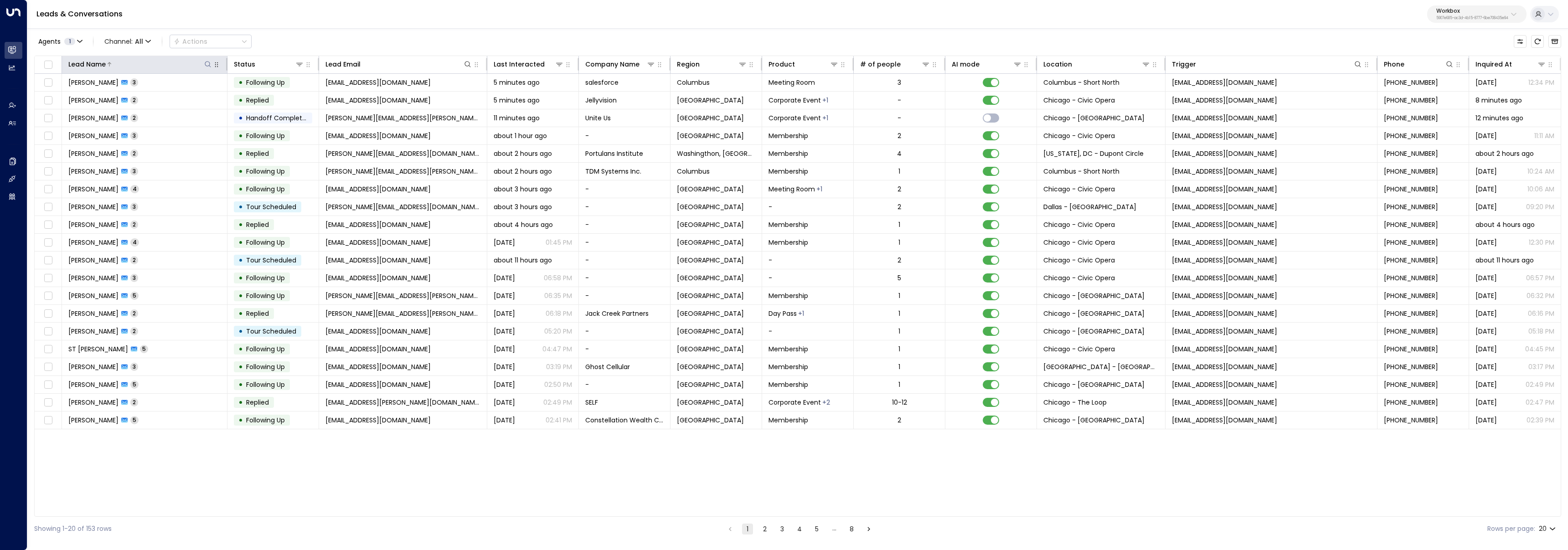
click at [211, 65] on icon at bounding box center [208, 64] width 8 height 8
type input "*****"
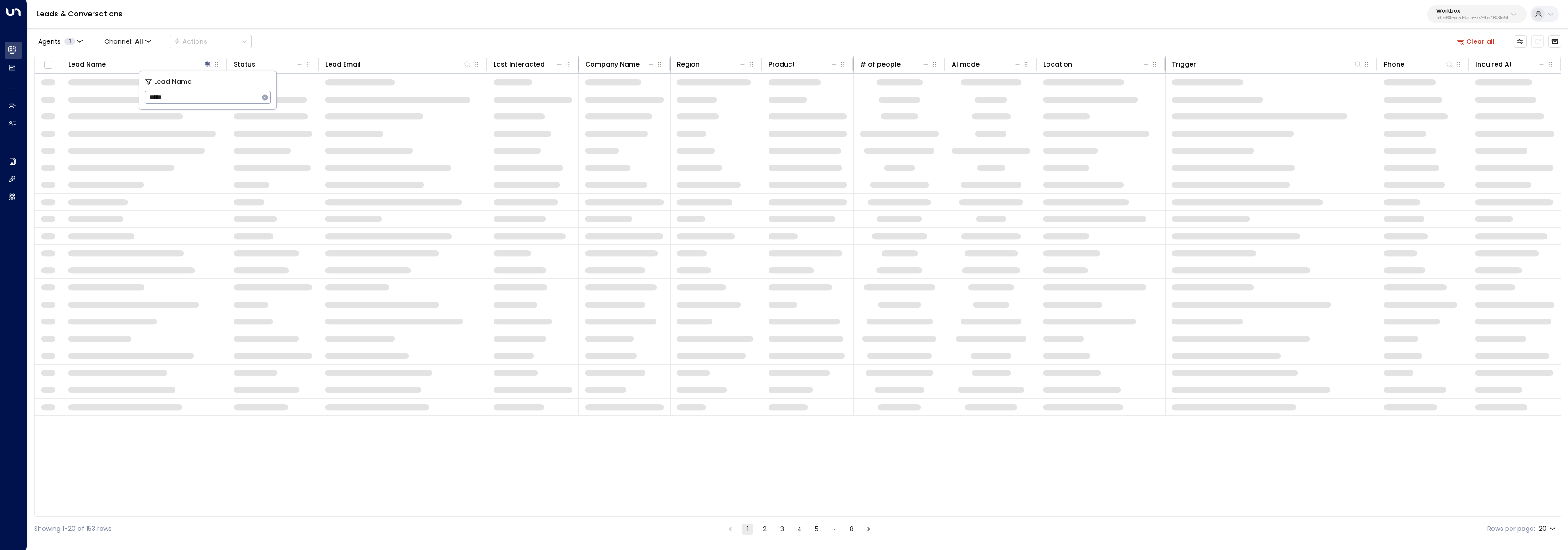
click at [309, 22] on div "Leads & Conversations Workbox 5907e685-ac3d-4b15-8777-6be708435e94" at bounding box center [797, 14] width 1541 height 29
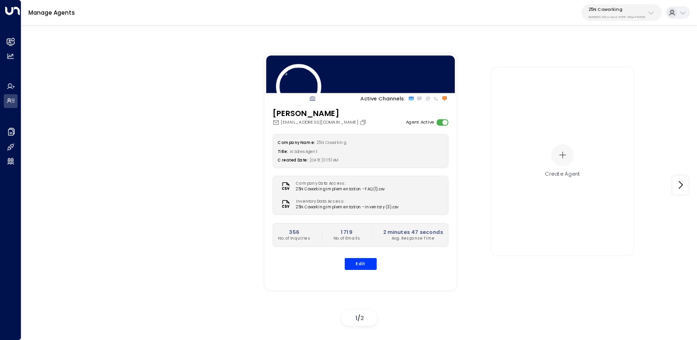
click at [593, 9] on p "25N Coworking" at bounding box center [616, 10] width 57 height 6
type input "*******"
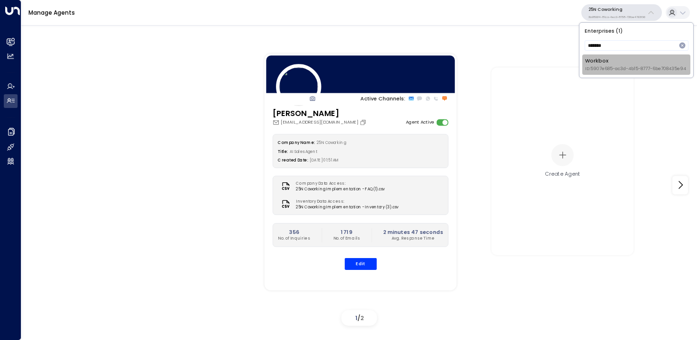
click at [609, 70] on span "ID: 5907e685-ac3d-4b15-8777-6be708435e94" at bounding box center [635, 69] width 101 height 7
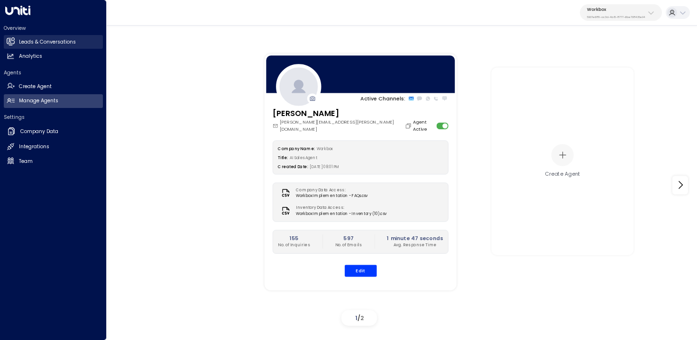
click at [14, 42] on link "Leads & Conversations Leads & Conversations" at bounding box center [53, 42] width 99 height 14
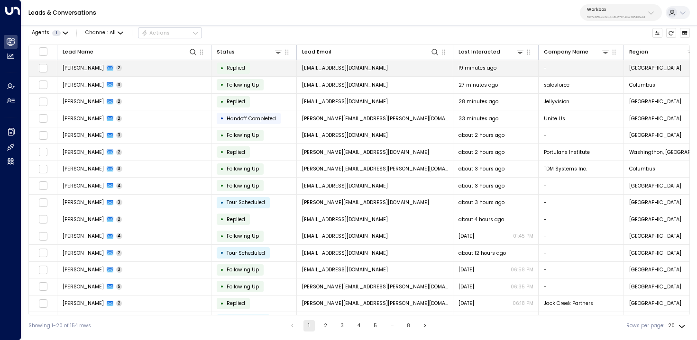
click at [153, 70] on td "Rayan Habbab 2" at bounding box center [134, 68] width 154 height 17
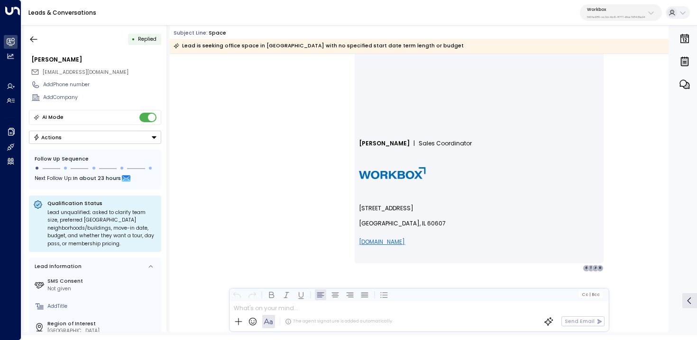
scroll to position [435, 0]
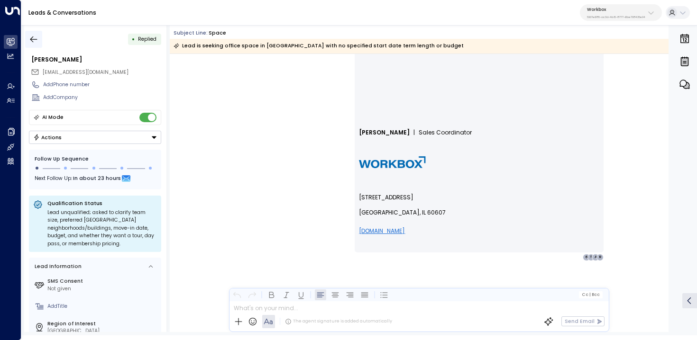
click at [36, 35] on icon "button" at bounding box center [33, 39] width 9 height 9
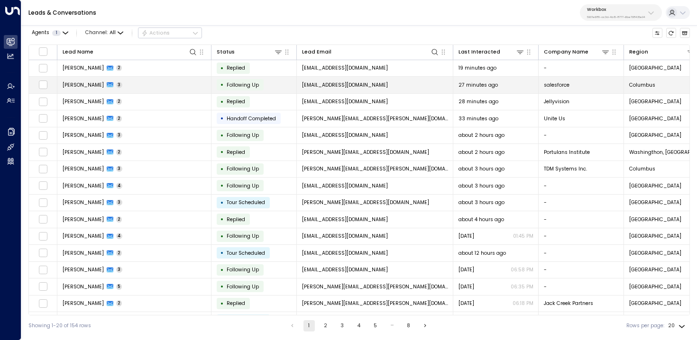
click at [131, 89] on td "charles keeney 3" at bounding box center [134, 85] width 154 height 17
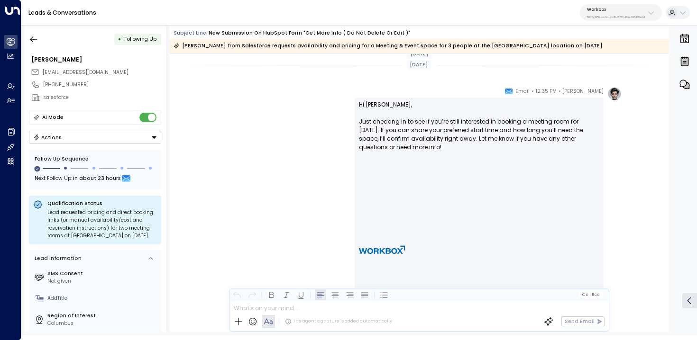
scroll to position [2120, 0]
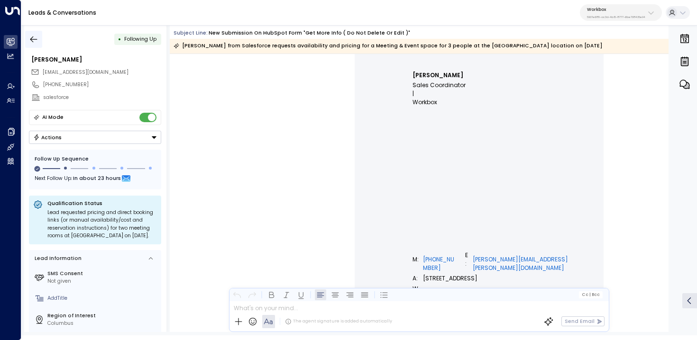
click at [34, 36] on icon "button" at bounding box center [33, 39] width 9 height 9
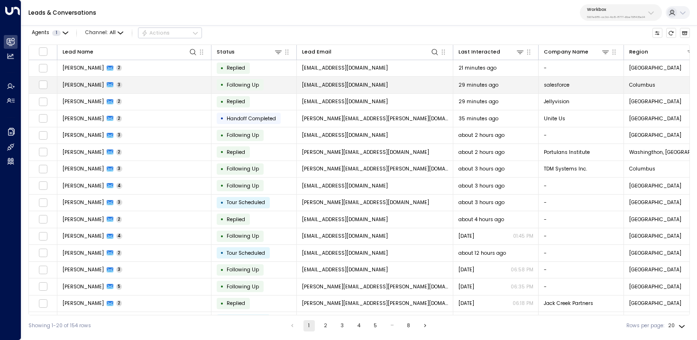
click at [137, 81] on td "charles keeney 3" at bounding box center [134, 85] width 154 height 17
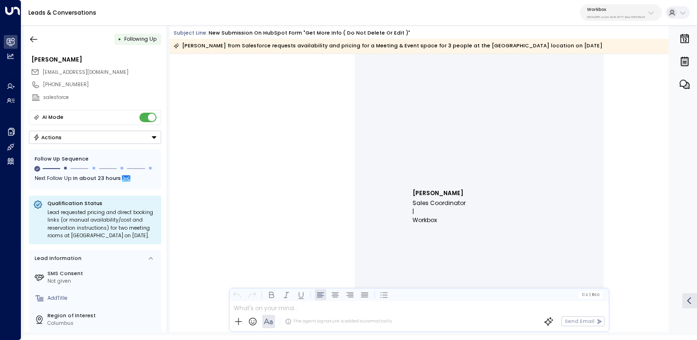
scroll to position [2132, 0]
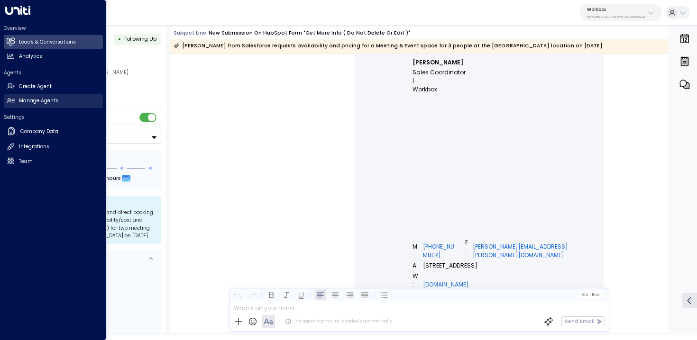
click at [17, 99] on link "Manage Agents Manage Agents" at bounding box center [53, 101] width 99 height 14
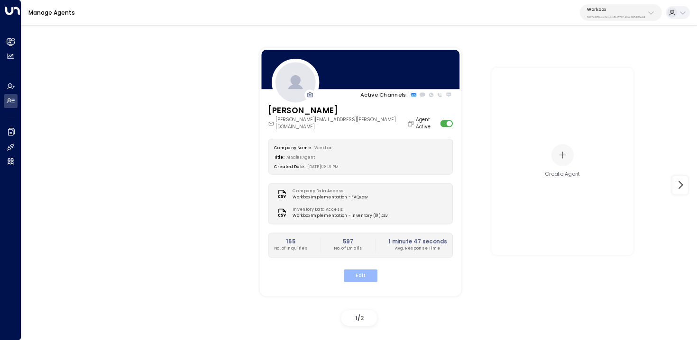
click at [357, 273] on button "Edit" at bounding box center [360, 275] width 34 height 12
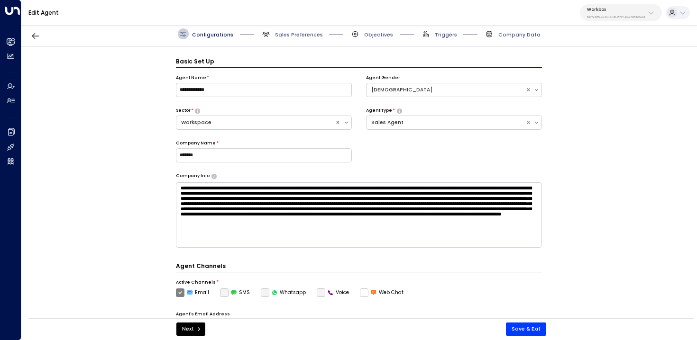
scroll to position [10, 0]
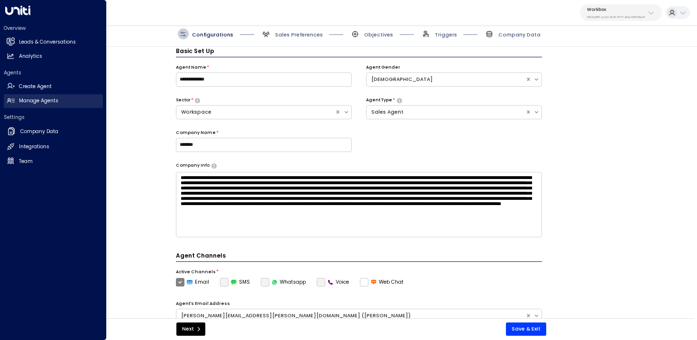
click at [17, 104] on link "Manage Agents Manage Agents" at bounding box center [53, 101] width 99 height 14
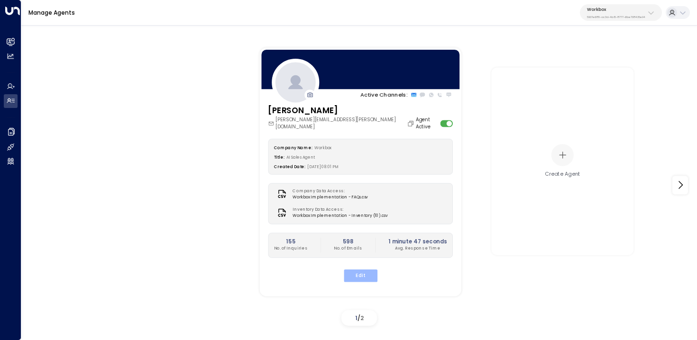
click at [357, 269] on button "Edit" at bounding box center [360, 275] width 34 height 12
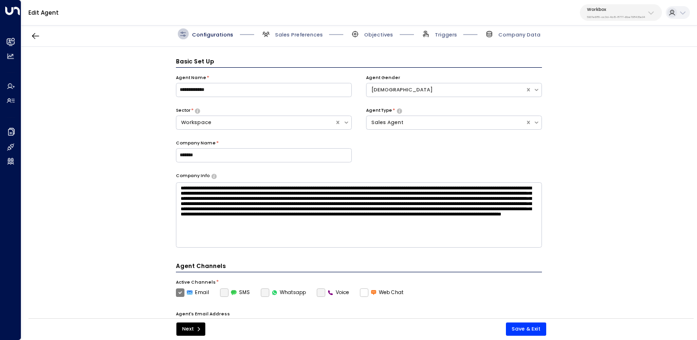
scroll to position [10, 0]
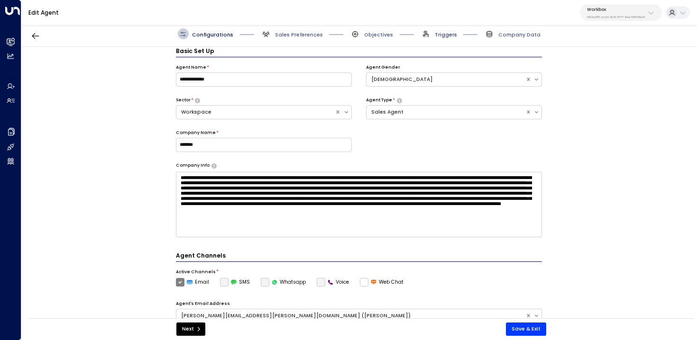
click at [444, 37] on span "Triggers" at bounding box center [446, 34] width 22 height 7
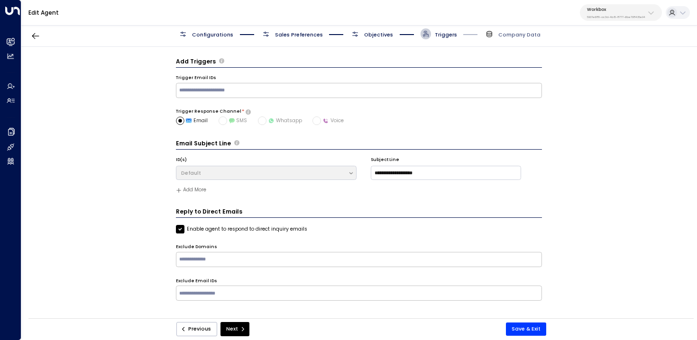
click at [372, 33] on span "Objectives" at bounding box center [378, 34] width 29 height 7
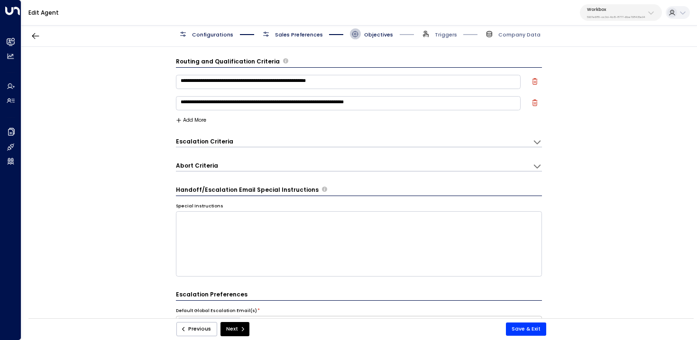
scroll to position [10, 0]
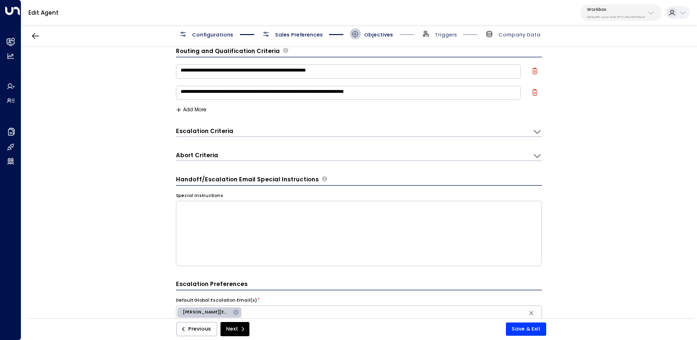
click at [303, 31] on span "Sales Preferences" at bounding box center [299, 34] width 48 height 7
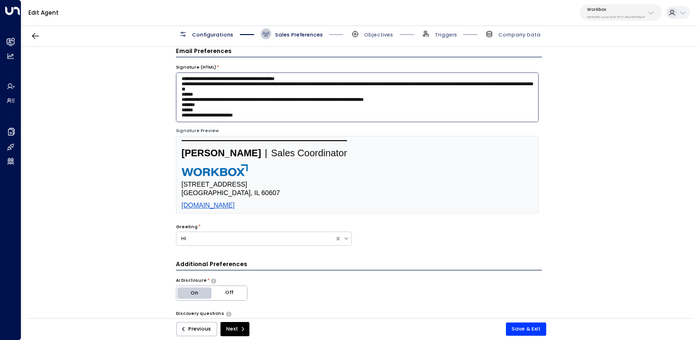
click at [301, 96] on textarea at bounding box center [357, 98] width 363 height 50
paste textarea "**********"
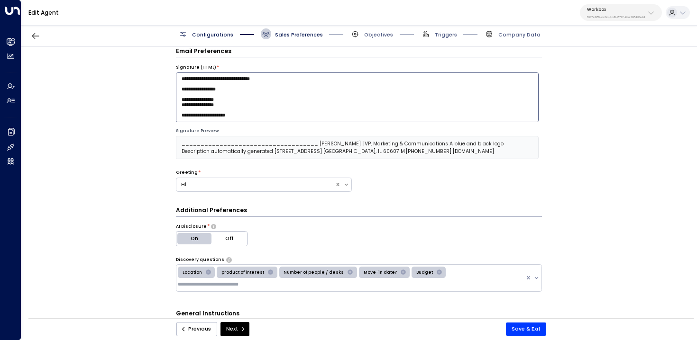
scroll to position [41, 0]
type textarea "**********"
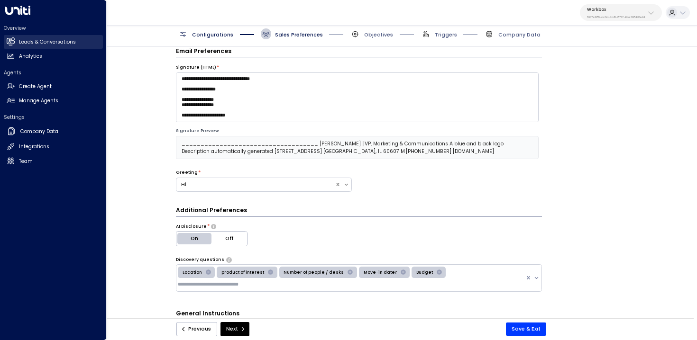
click at [20, 43] on h2 "Leads & Conversations" at bounding box center [47, 42] width 57 height 8
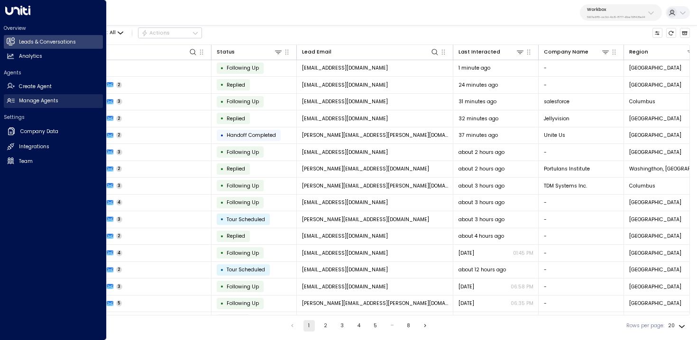
click at [17, 105] on link "Manage Agents Manage Agents" at bounding box center [53, 101] width 99 height 14
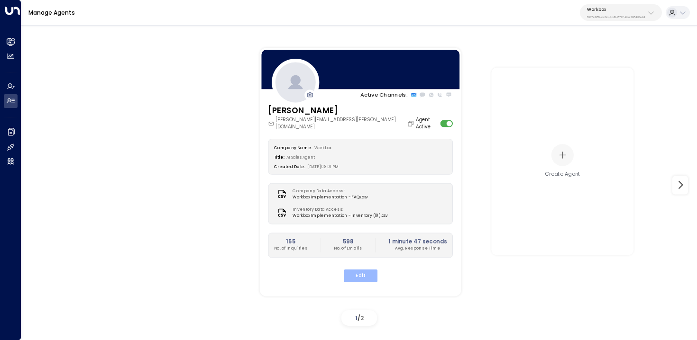
click at [370, 269] on button "Edit" at bounding box center [360, 275] width 34 height 12
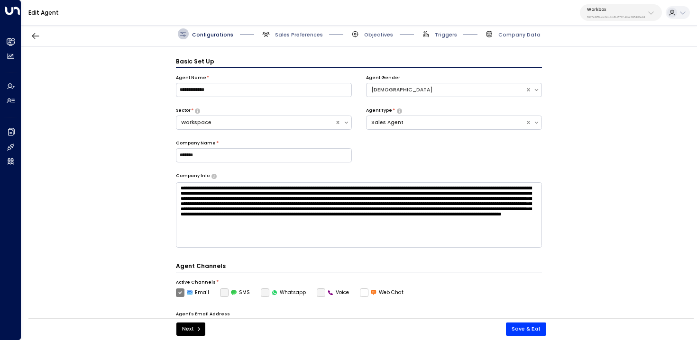
scroll to position [10, 0]
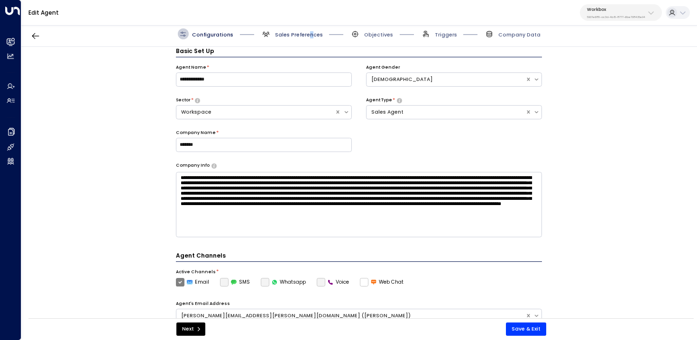
drag, startPoint x: 309, startPoint y: 34, endPoint x: 314, endPoint y: 33, distance: 5.3
click at [309, 34] on span "Sales Preferences" at bounding box center [299, 34] width 48 height 7
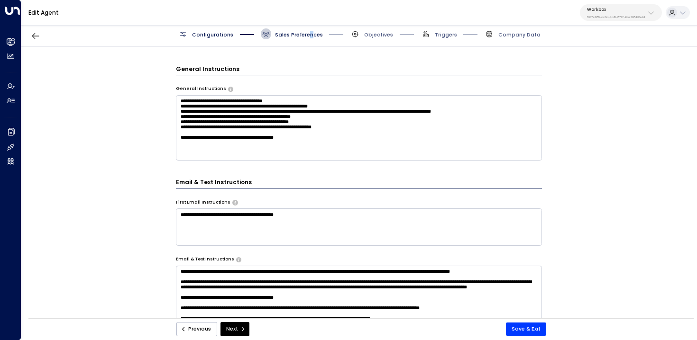
scroll to position [312, 0]
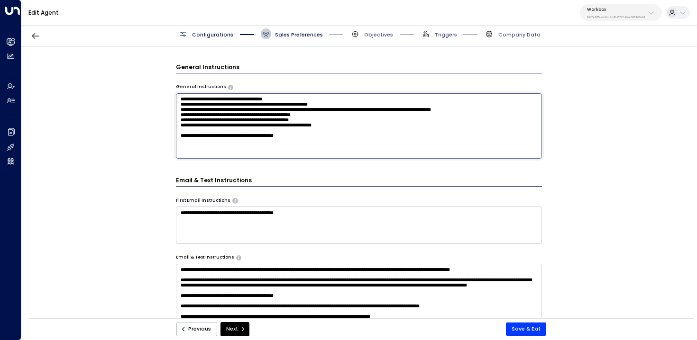
click at [297, 148] on textarea "**********" at bounding box center [359, 125] width 367 height 65
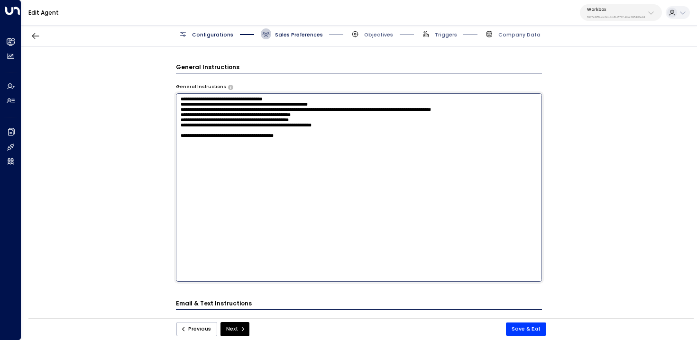
click at [356, 153] on textarea "**********" at bounding box center [359, 187] width 367 height 189
click at [222, 165] on textarea "**********" at bounding box center [359, 187] width 367 height 189
click at [281, 168] on textarea "**********" at bounding box center [359, 187] width 367 height 189
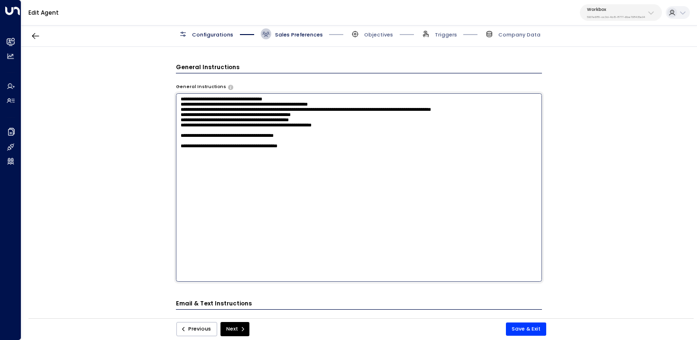
click at [366, 175] on textarea "**********" at bounding box center [359, 187] width 367 height 189
click at [416, 177] on textarea "**********" at bounding box center [359, 187] width 367 height 189
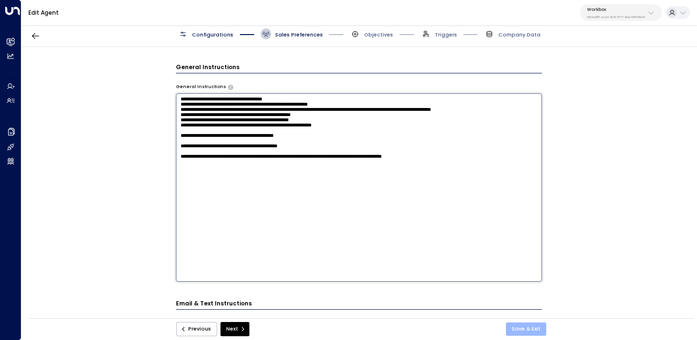
type textarea "**********"
click at [527, 328] on button "Save & Exit" at bounding box center [526, 329] width 40 height 13
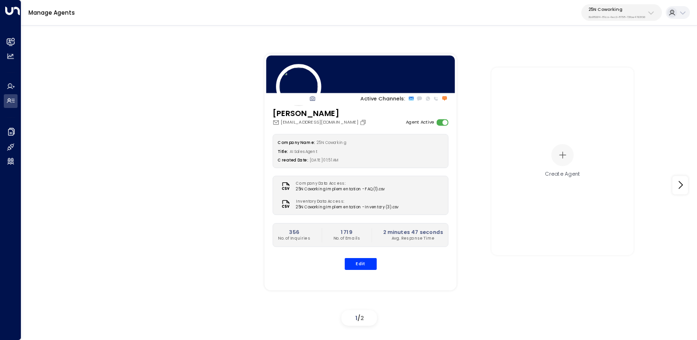
click at [643, 17] on p "3b9800f4-81ca-4ec0-8758-72fbe4763f36" at bounding box center [616, 17] width 57 height 4
type input "*******"
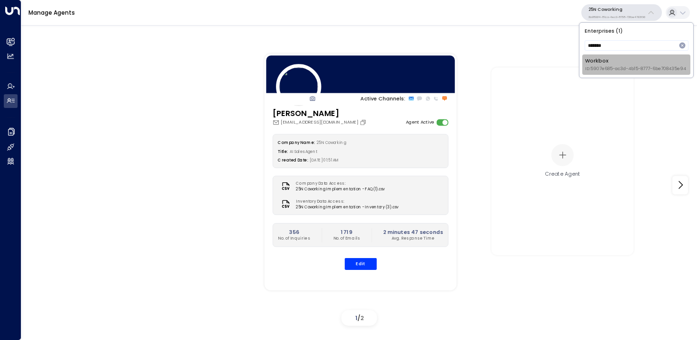
click at [600, 66] on span "ID: 5907e685-ac3d-4b15-8777-6be708435e94" at bounding box center [635, 69] width 101 height 7
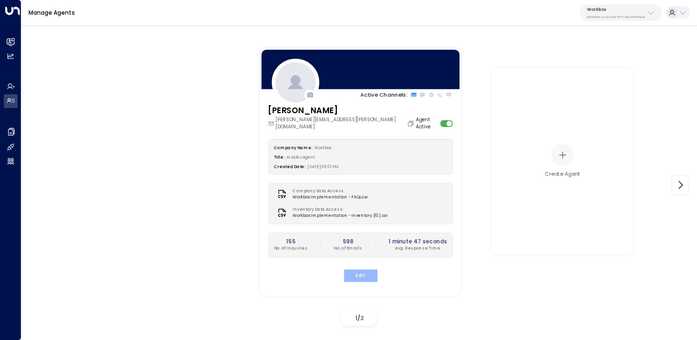
click at [358, 273] on button "Edit" at bounding box center [360, 275] width 34 height 12
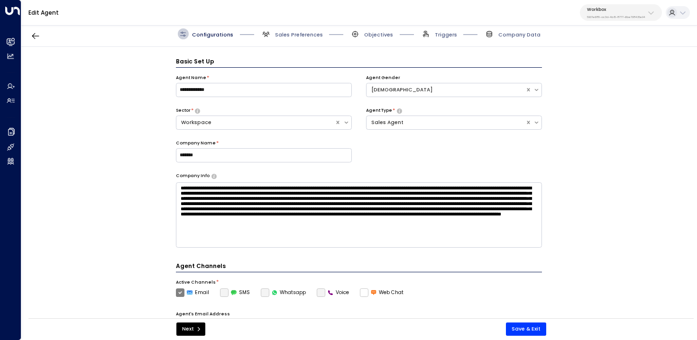
scroll to position [10, 0]
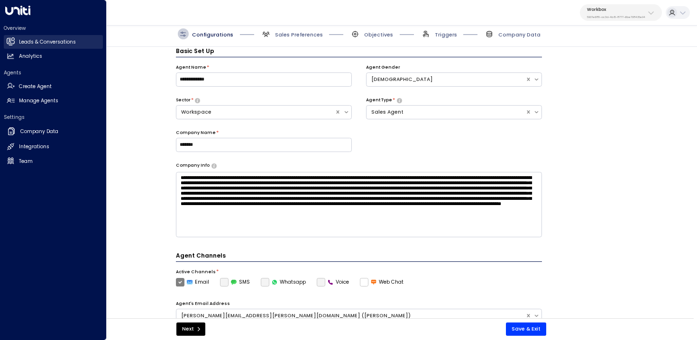
click at [17, 42] on link "Leads & Conversations Leads & Conversations" at bounding box center [53, 42] width 99 height 14
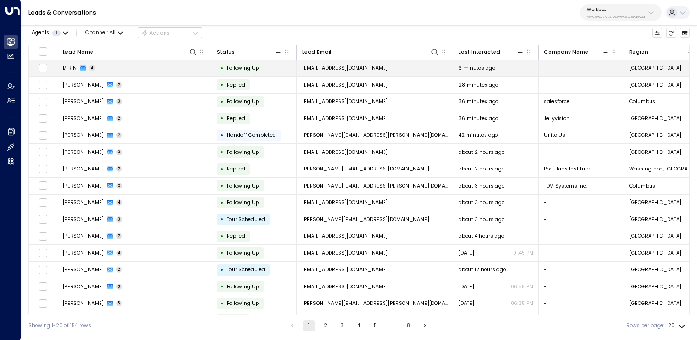
click at [149, 68] on td "M R N 4" at bounding box center [134, 68] width 154 height 17
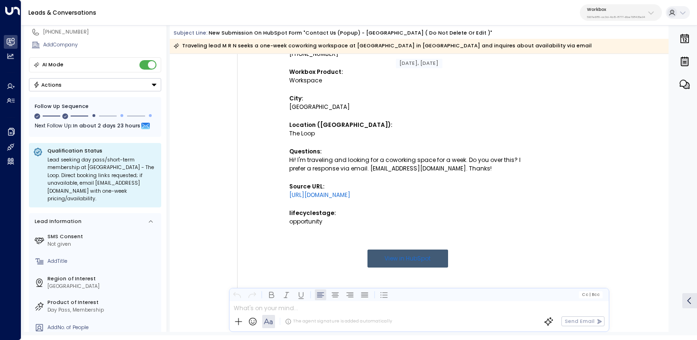
scroll to position [310, 0]
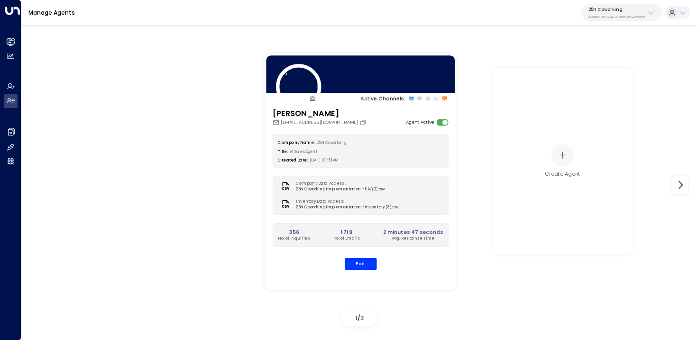
click at [615, 7] on p "25N Coworking" at bounding box center [616, 10] width 57 height 6
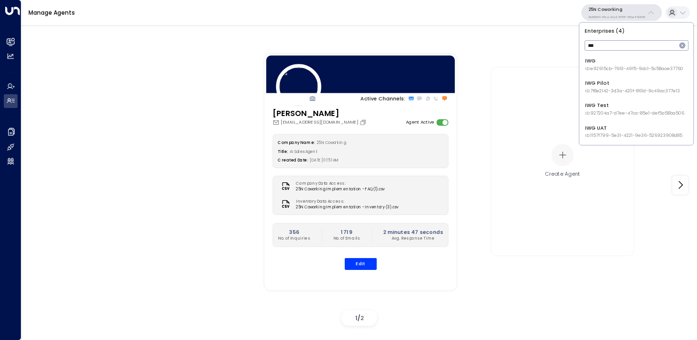
type input "***"
click at [606, 66] on span "ID: e92915cb-7661-49f5-9dc1-5c58aae37760" at bounding box center [634, 69] width 98 height 7
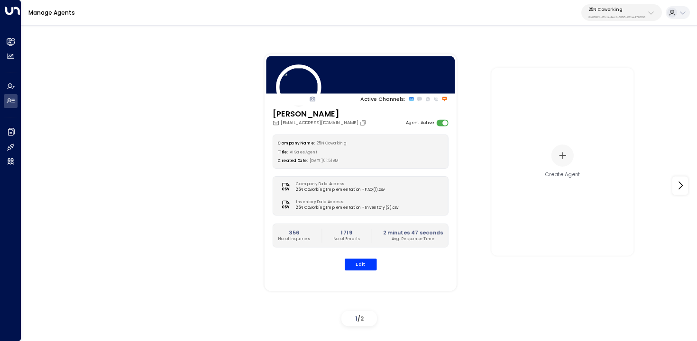
click at [616, 18] on p "3b9800f4-81ca-4ec0-8758-72fbe4763f36" at bounding box center [616, 17] width 57 height 4
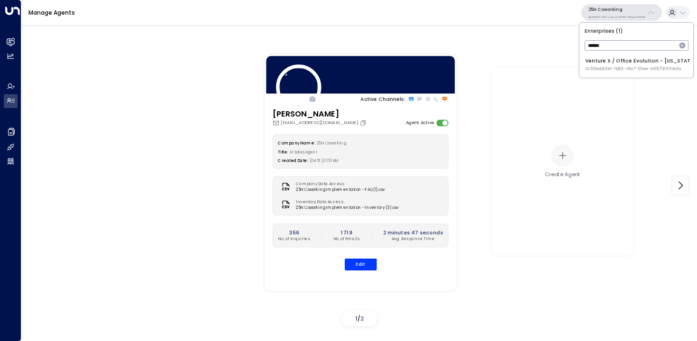
type input "******"
click at [596, 73] on li "Venture X / Office Evolution - [US_STATE] ID: 55add3b1-1b83-41a7-91ae-b657300f4…" at bounding box center [636, 65] width 108 height 20
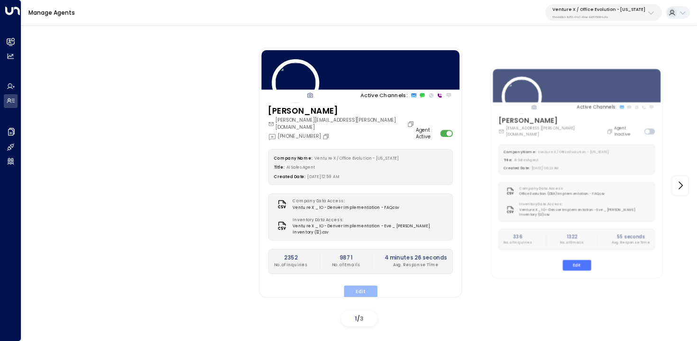
click at [355, 286] on button "Edit" at bounding box center [360, 292] width 34 height 12
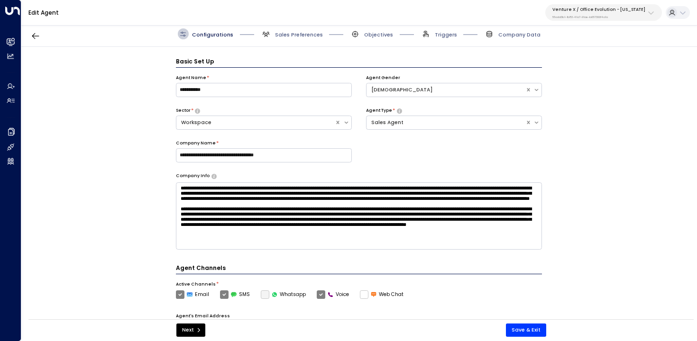
scroll to position [10, 0]
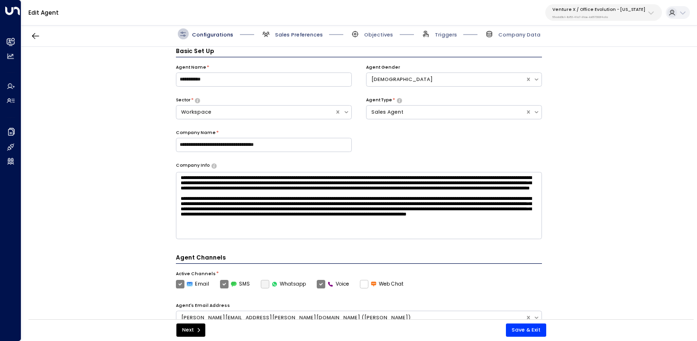
click at [294, 34] on span "Sales Preferences" at bounding box center [299, 34] width 48 height 7
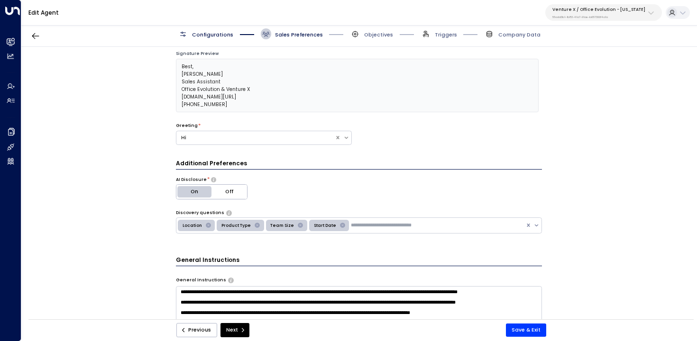
scroll to position [149, 0]
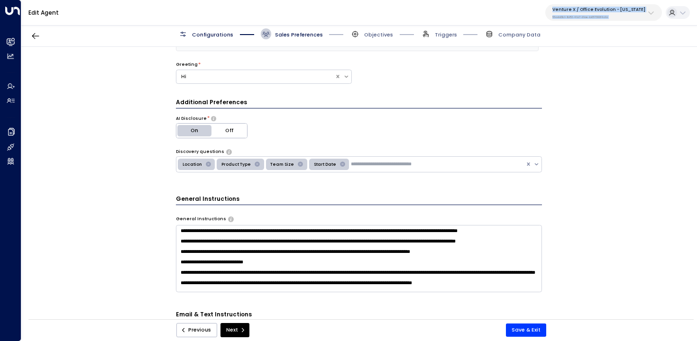
click at [209, 26] on div "**********" at bounding box center [359, 162] width 676 height 324
click at [209, 29] on span "Configurations" at bounding box center [205, 33] width 55 height 11
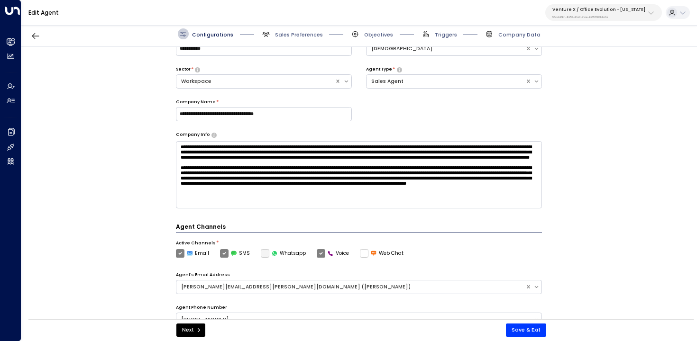
scroll to position [0, 0]
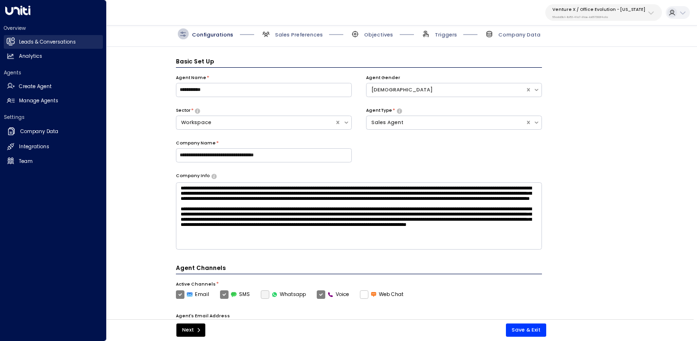
click at [14, 41] on link "Leads & Conversations Leads & Conversations" at bounding box center [53, 42] width 99 height 14
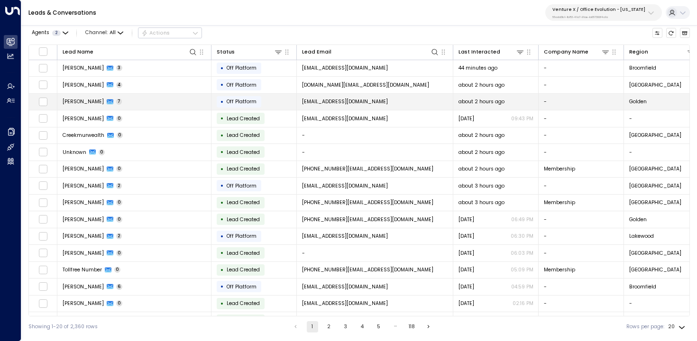
click at [190, 103] on td "Jason 7" at bounding box center [134, 102] width 154 height 17
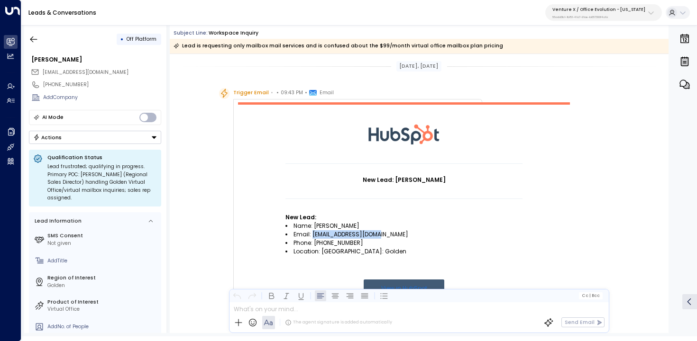
drag, startPoint x: 397, startPoint y: 236, endPoint x: 311, endPoint y: 232, distance: 86.8
click at [311, 232] on li "Email: waxman7673@gmail.com" at bounding box center [403, 234] width 237 height 9
copy li "[EMAIL_ADDRESS][DOMAIN_NAME]"
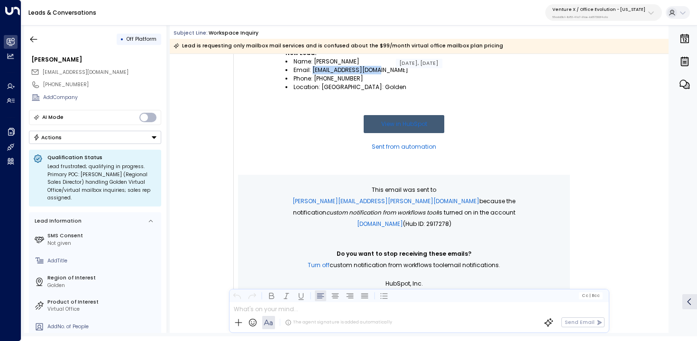
scroll to position [246, 0]
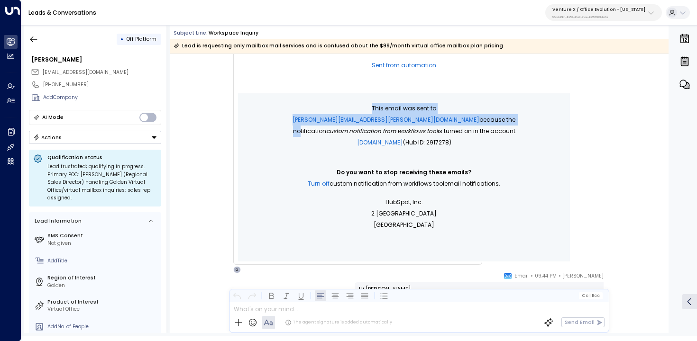
drag, startPoint x: 289, startPoint y: 111, endPoint x: 478, endPoint y: 110, distance: 188.7
click at [478, 110] on p "This email was sent to ollie.grant@venturex.com because the notification Custom…" at bounding box center [403, 126] width 237 height 46
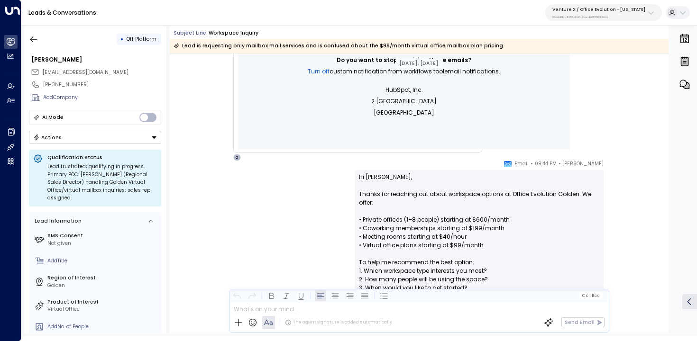
scroll to position [407, 0]
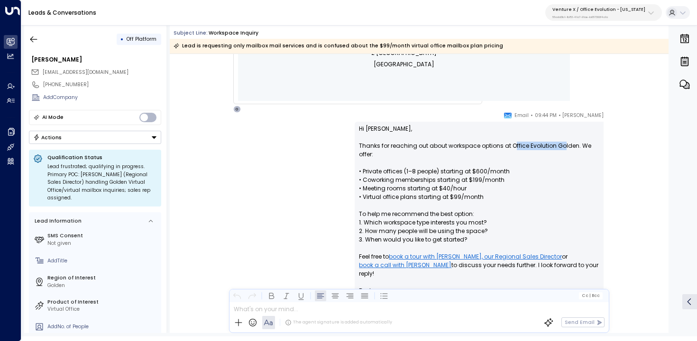
drag, startPoint x: 511, startPoint y: 144, endPoint x: 560, endPoint y: 145, distance: 49.3
click at [560, 145] on p "Hi Jason, Thanks for reaching out about workspace options at Office Evolution G…" at bounding box center [479, 206] width 240 height 162
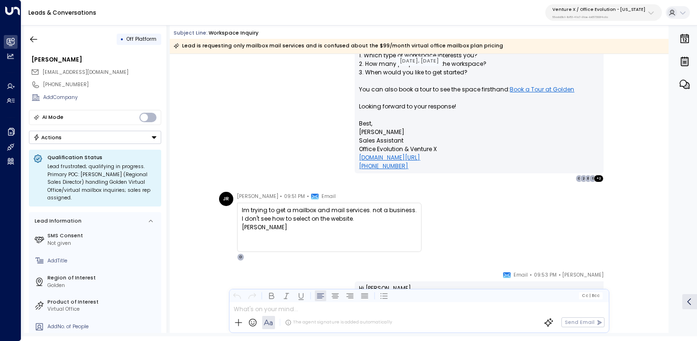
scroll to position [818, 0]
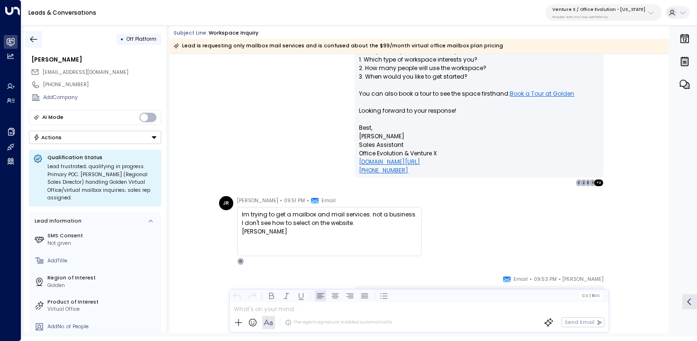
click at [32, 45] on button "button" at bounding box center [33, 39] width 17 height 17
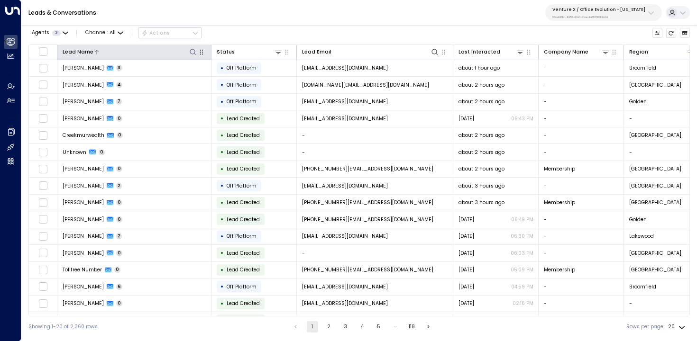
click at [189, 53] on icon at bounding box center [193, 52] width 8 height 8
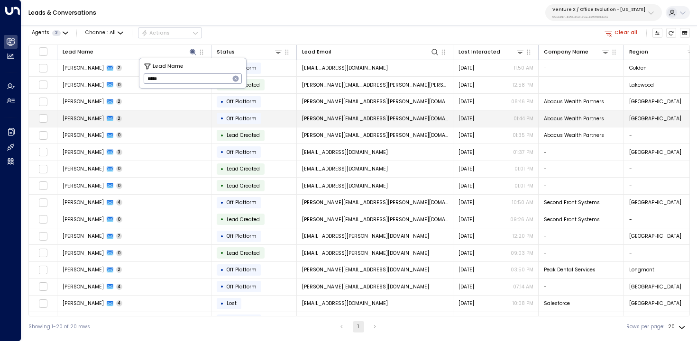
type input "*****"
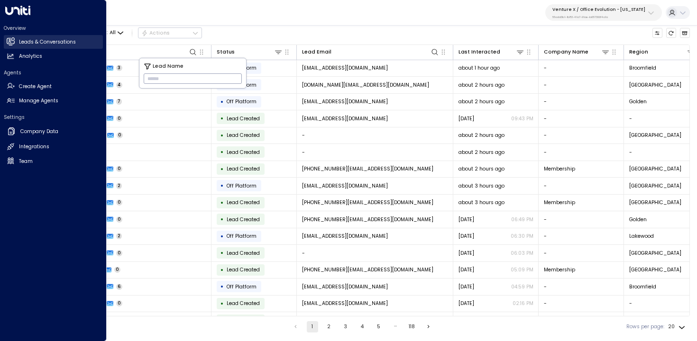
click at [18, 45] on link "Leads & Conversations Leads & Conversations" at bounding box center [53, 42] width 99 height 14
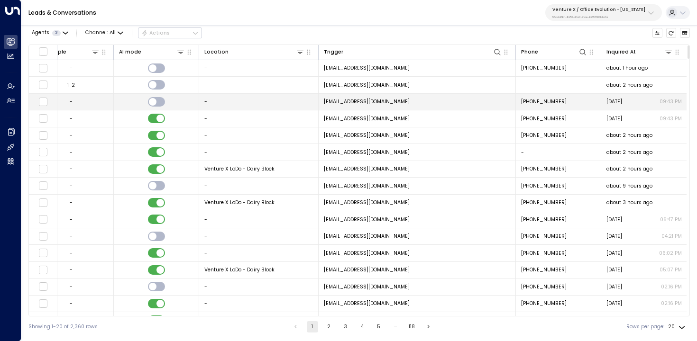
scroll to position [0, 765]
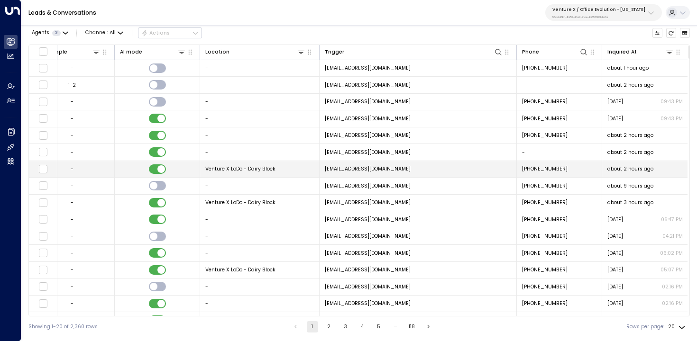
click at [298, 171] on td "Venture X LoDo - Dairy Block" at bounding box center [259, 169] width 119 height 17
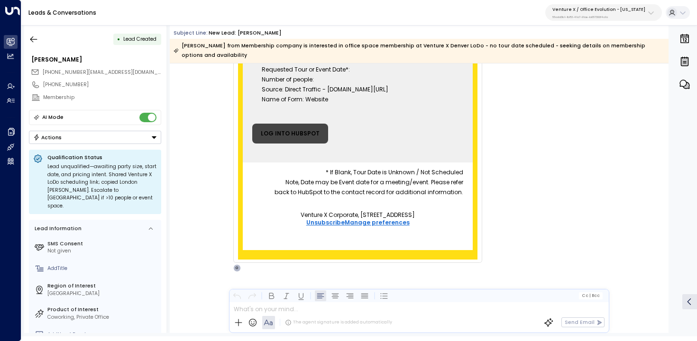
scroll to position [255, 0]
click at [33, 39] on icon "button" at bounding box center [33, 39] width 7 height 6
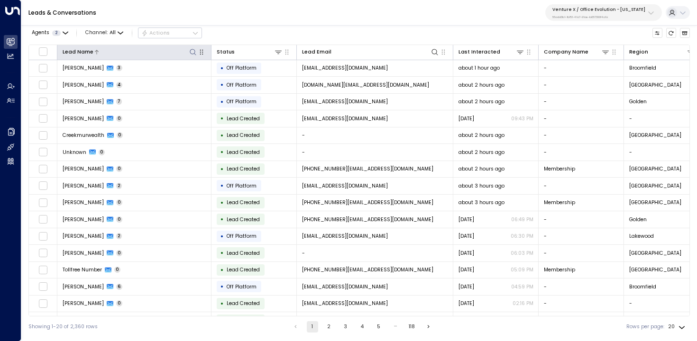
click at [192, 55] on icon at bounding box center [193, 52] width 8 height 8
type input "********"
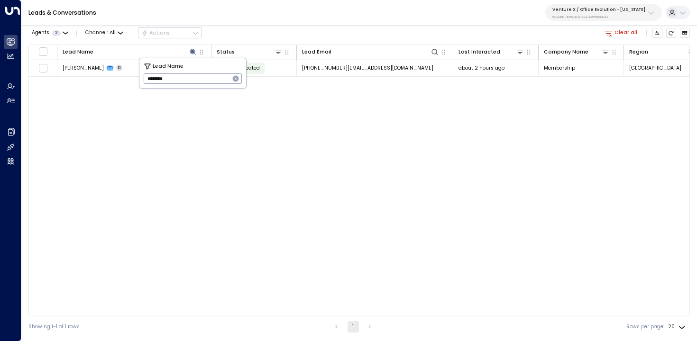
click at [238, 79] on icon "button" at bounding box center [236, 79] width 6 height 6
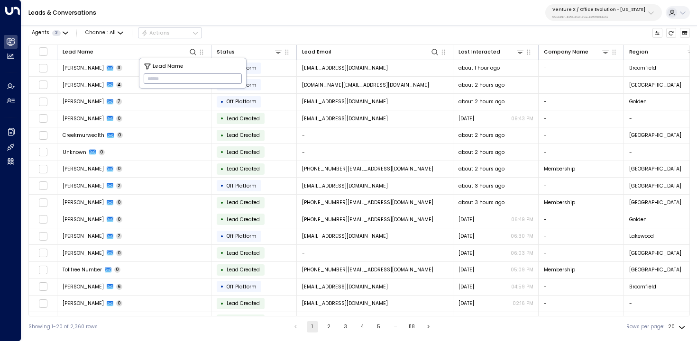
click at [619, 35] on div "Agents 2 Channel: All Actions" at bounding box center [358, 33] width 661 height 16
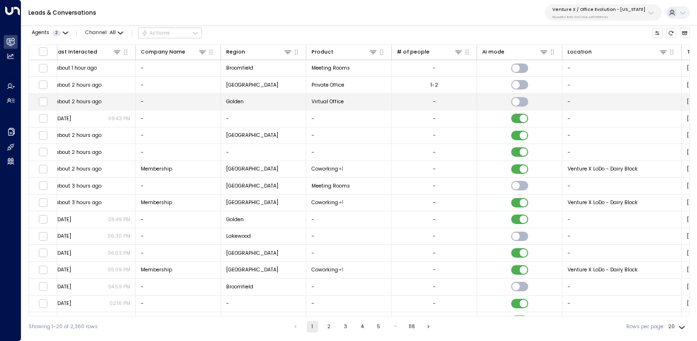
scroll to position [0, 468]
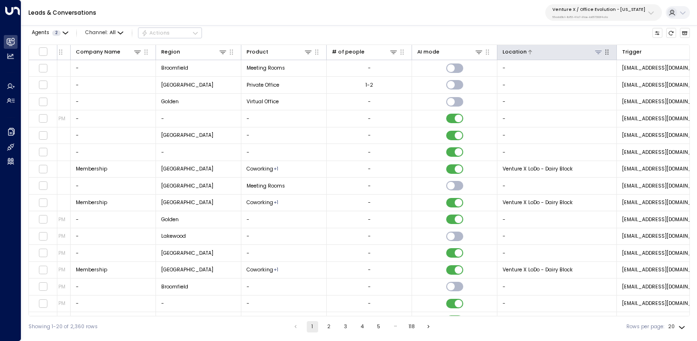
click at [599, 53] on icon at bounding box center [599, 52] width 8 height 8
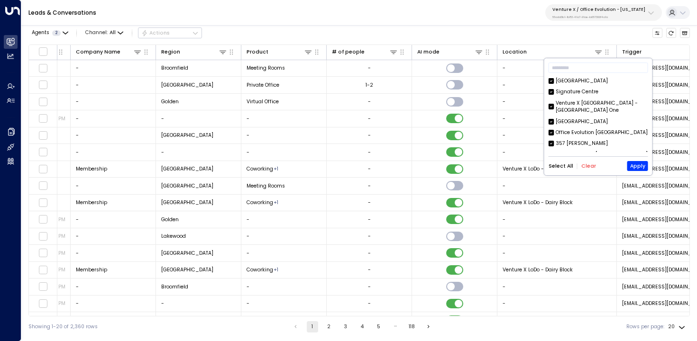
click at [585, 167] on button "Clear" at bounding box center [588, 167] width 15 height 6
click at [579, 65] on input "text" at bounding box center [599, 67] width 100 height 15
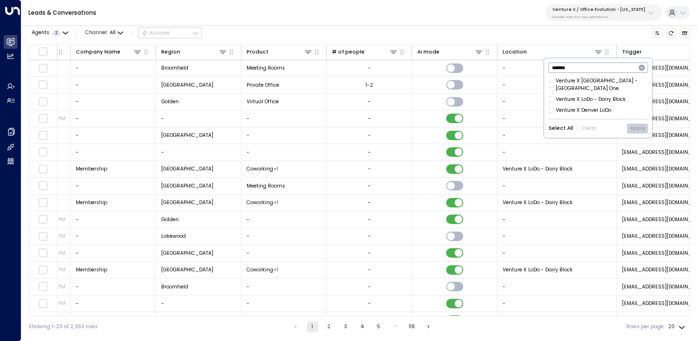
type input "*******"
click at [586, 83] on div "Venture X Greenwood Village - Plaza Tower One" at bounding box center [602, 84] width 92 height 15
click at [586, 99] on div "Venture X LoDo - Dairy Block" at bounding box center [591, 100] width 70 height 8
click at [586, 108] on div "Venture X Denver LoDo" at bounding box center [583, 111] width 55 height 8
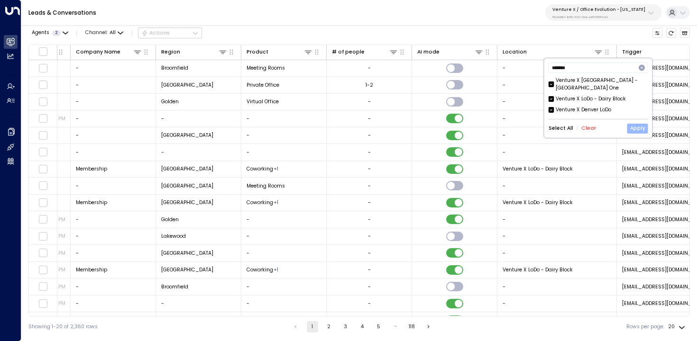
click at [644, 131] on button "Apply" at bounding box center [637, 129] width 21 height 10
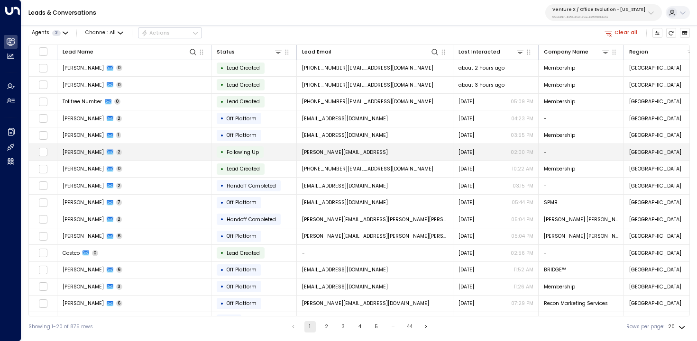
click at [186, 154] on td "Kyler Booth 2" at bounding box center [134, 152] width 154 height 17
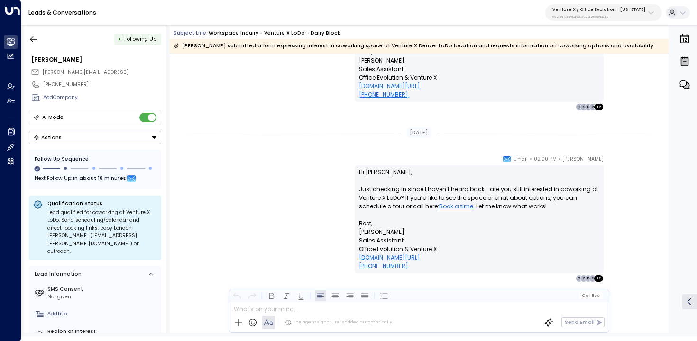
scroll to position [602, 0]
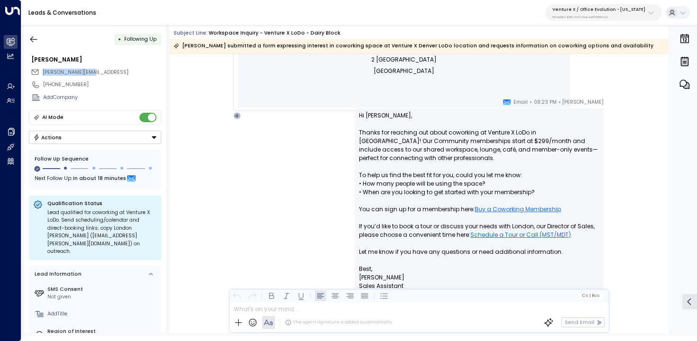
drag, startPoint x: 95, startPoint y: 72, endPoint x: 41, endPoint y: 73, distance: 53.6
click at [41, 73] on div "kyler@sumolabs.ai" at bounding box center [96, 72] width 130 height 12
copy span "kyler@sumolabs.ai"
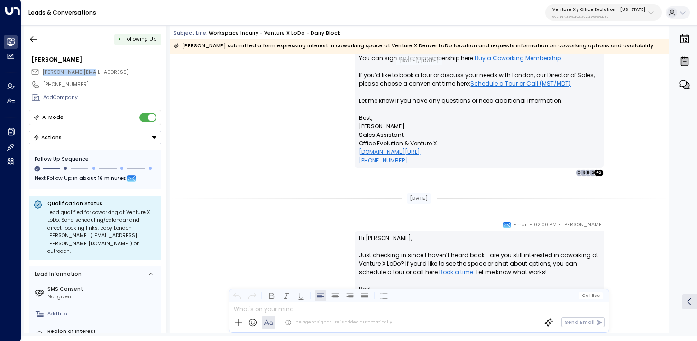
scroll to position [753, 0]
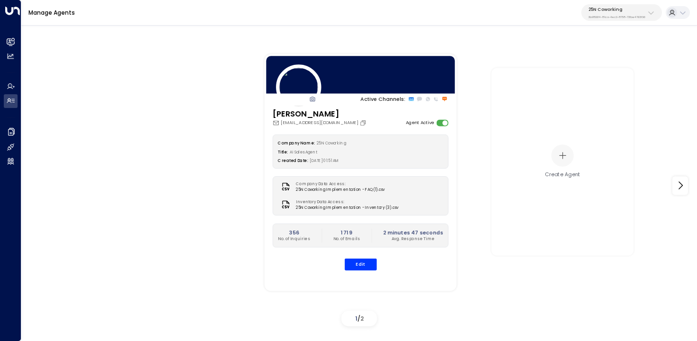
click at [619, 14] on div "25N Coworking 3b9800f4-81ca-4ec0-8758-72fbe4763f36" at bounding box center [616, 13] width 57 height 12
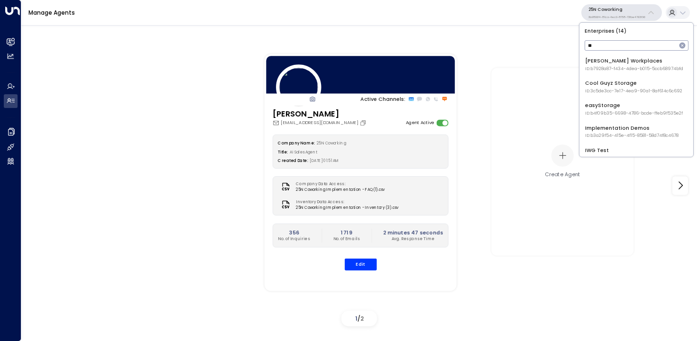
type input "*"
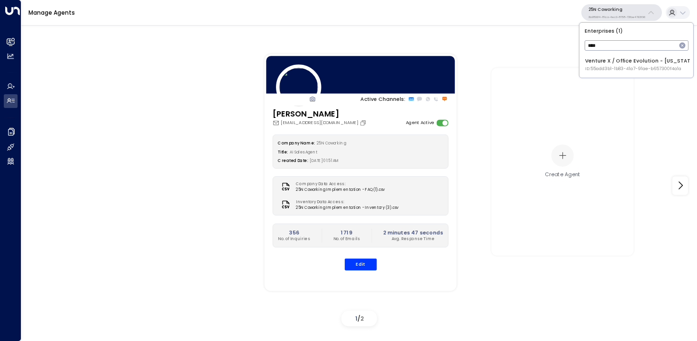
type input "****"
click at [593, 64] on div "Venture X / Office Evolution - [US_STATE] ID: 55add3b1-1b83-41a7-91ae-b657300f4…" at bounding box center [640, 64] width 111 height 15
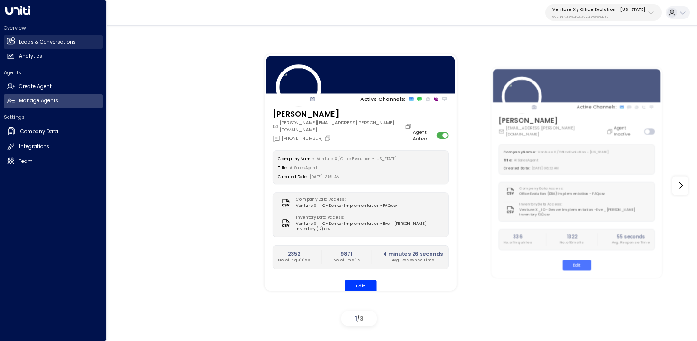
click at [13, 38] on icon at bounding box center [11, 41] width 6 height 8
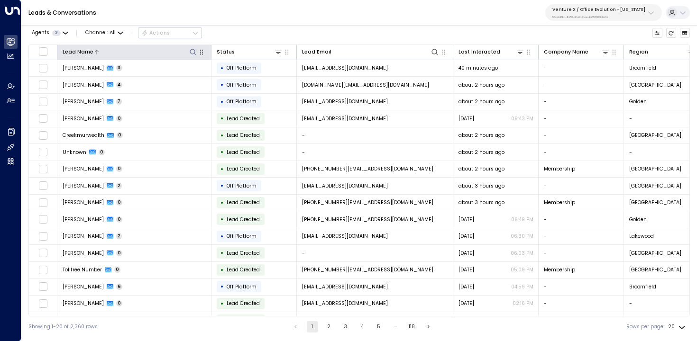
click at [193, 54] on icon at bounding box center [193, 52] width 6 height 6
type input "*****"
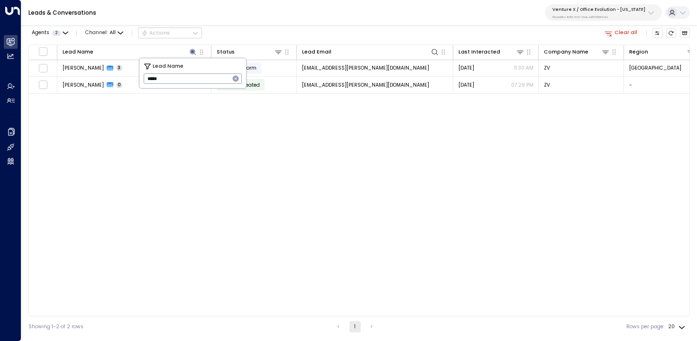
click at [149, 117] on div "Lead Name Status Lead Email Last Interacted Company Name Region Product # of pe…" at bounding box center [358, 181] width 661 height 272
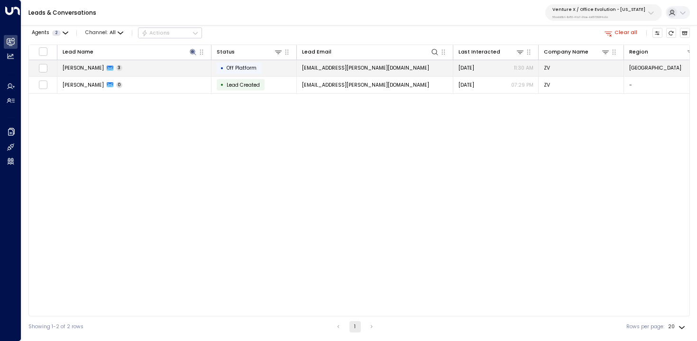
click at [159, 67] on td "[PERSON_NAME] 3" at bounding box center [134, 68] width 154 height 17
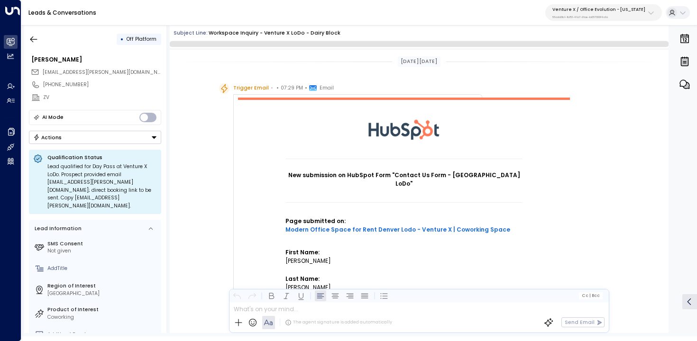
scroll to position [923, 0]
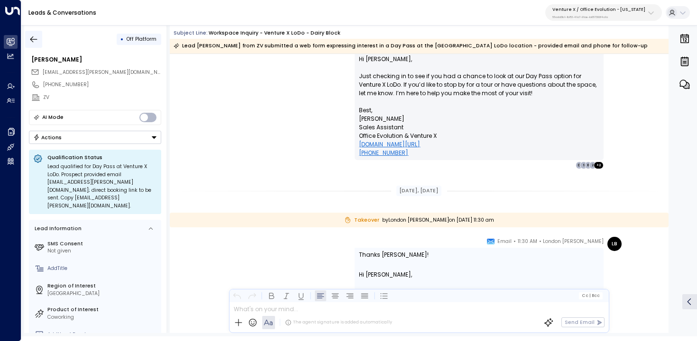
click at [34, 37] on icon "button" at bounding box center [33, 39] width 9 height 9
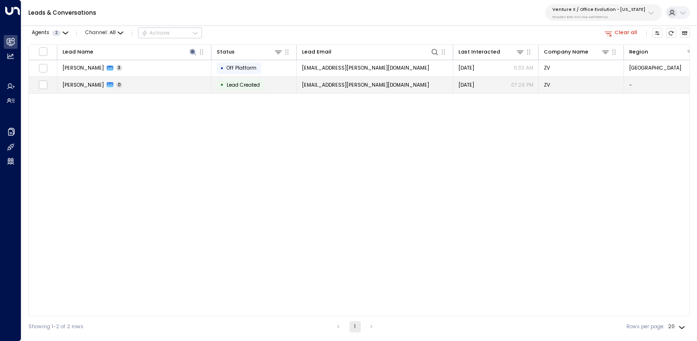
click at [89, 81] on td "[PERSON_NAME] 0" at bounding box center [134, 85] width 154 height 17
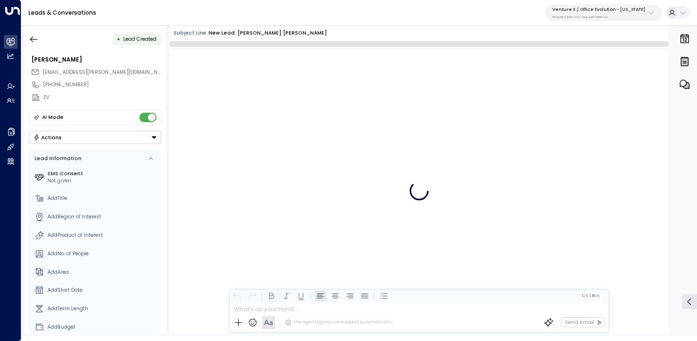
scroll to position [240, 0]
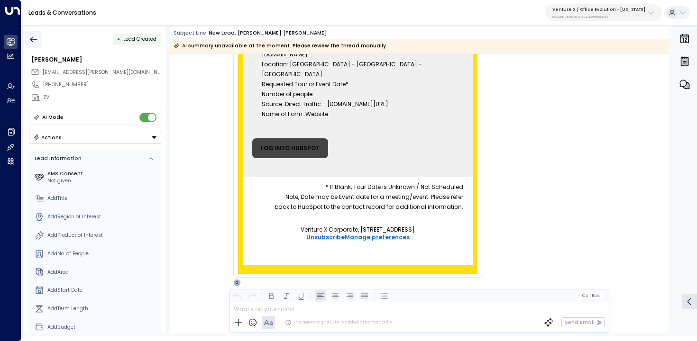
click at [28, 34] on button "button" at bounding box center [33, 39] width 17 height 17
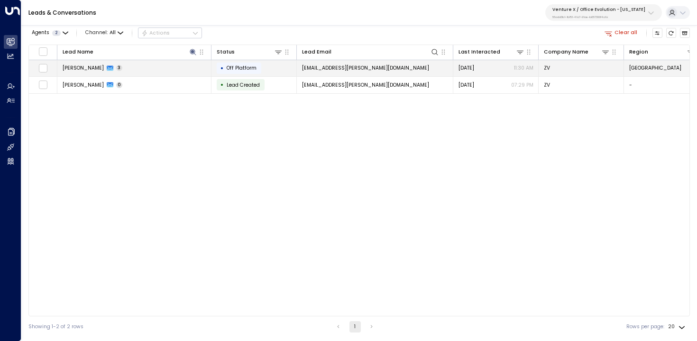
click at [171, 68] on td "[PERSON_NAME] 3" at bounding box center [134, 68] width 154 height 17
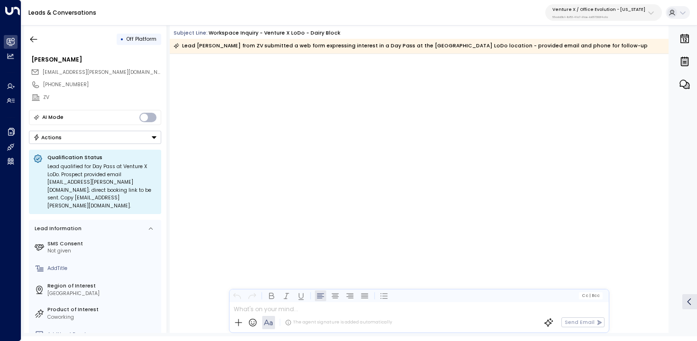
scroll to position [928, 0]
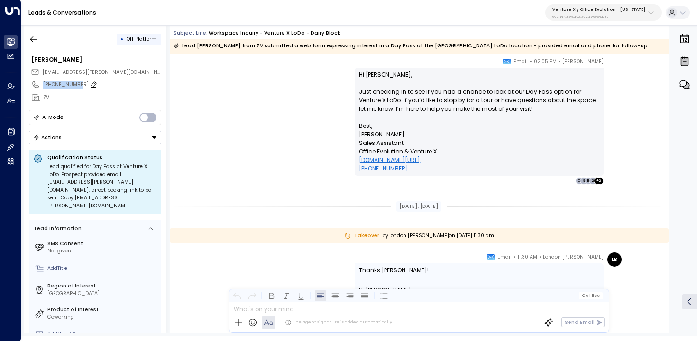
drag, startPoint x: 77, startPoint y: 84, endPoint x: 44, endPoint y: 84, distance: 33.2
click at [44, 84] on div "[PHONE_NUMBER]" at bounding box center [102, 85] width 118 height 8
drag, startPoint x: 84, startPoint y: 83, endPoint x: 42, endPoint y: 81, distance: 42.7
click at [42, 81] on div "**********" at bounding box center [95, 84] width 133 height 13
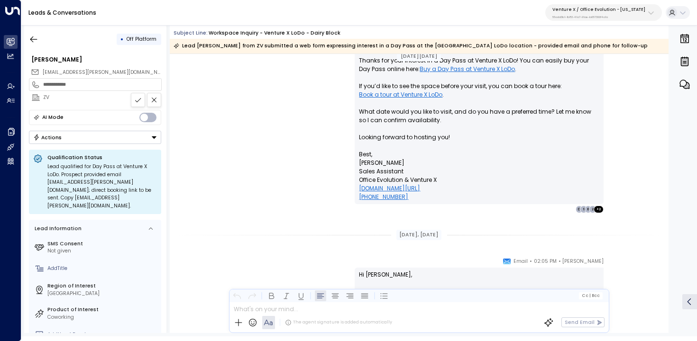
scroll to position [673, 0]
